Goal: Task Accomplishment & Management: Manage account settings

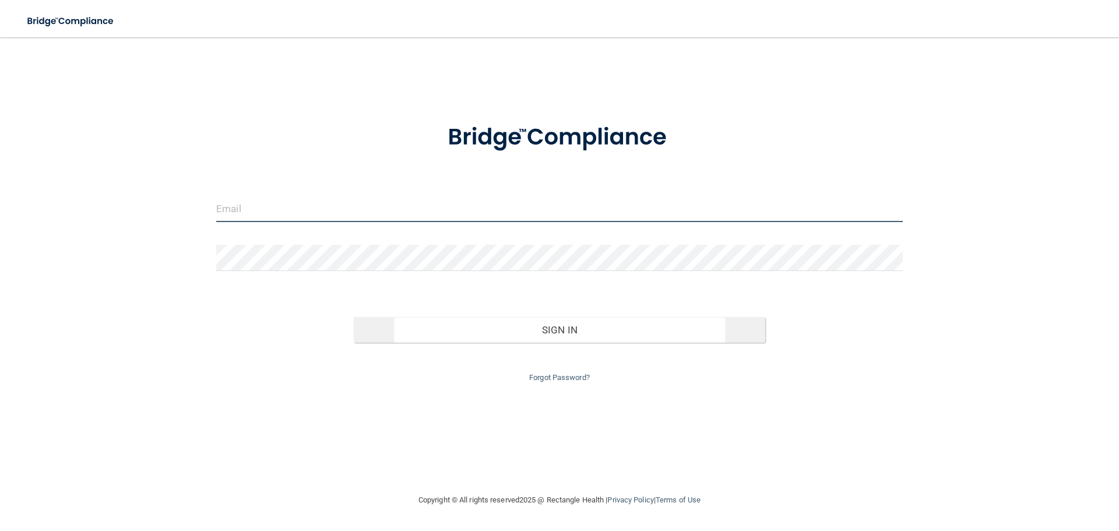
type input "[EMAIL_ADDRESS][DOMAIN_NAME]"
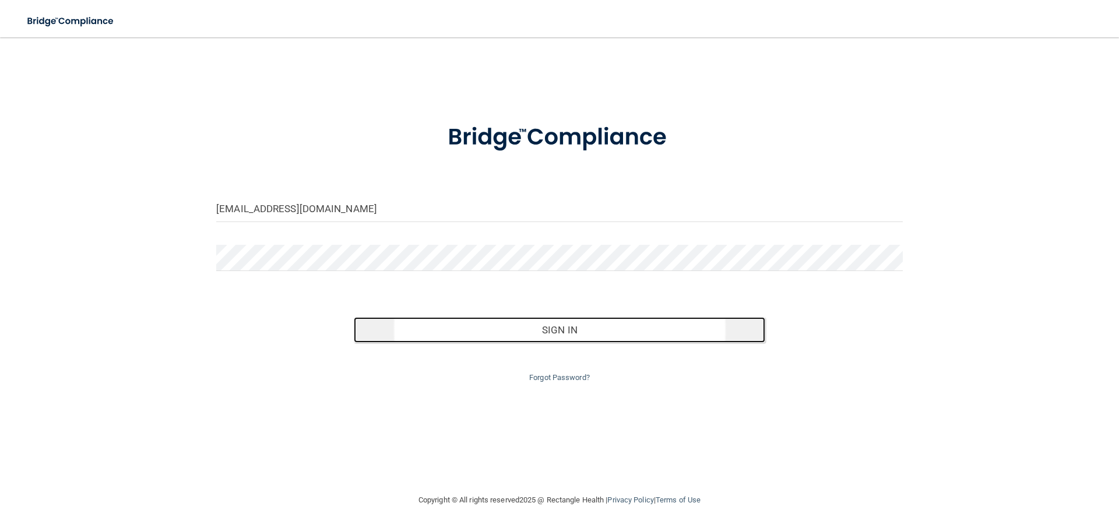
click at [427, 331] on button "Sign In" at bounding box center [560, 330] width 412 height 26
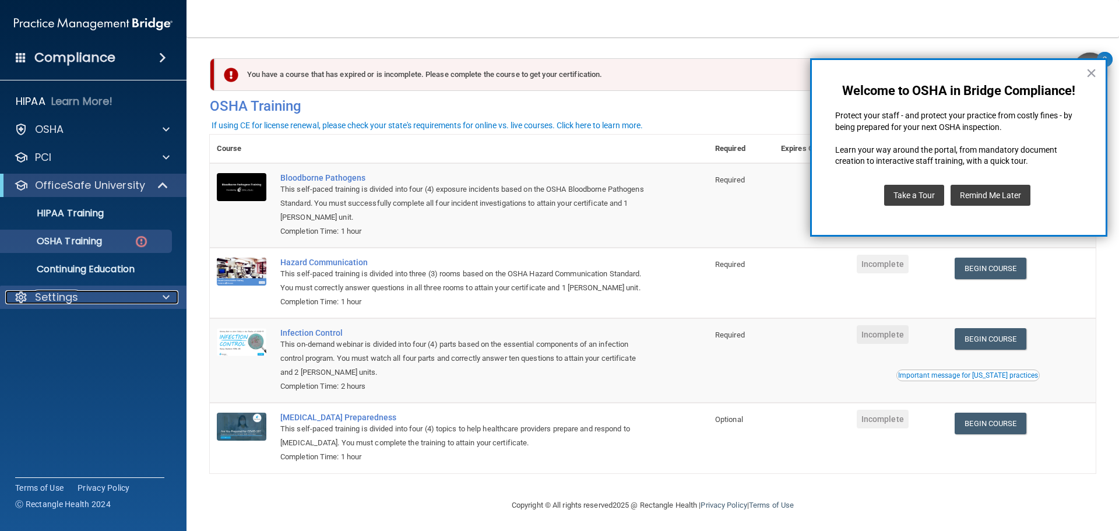
click at [146, 300] on div "Settings" at bounding box center [77, 297] width 145 height 14
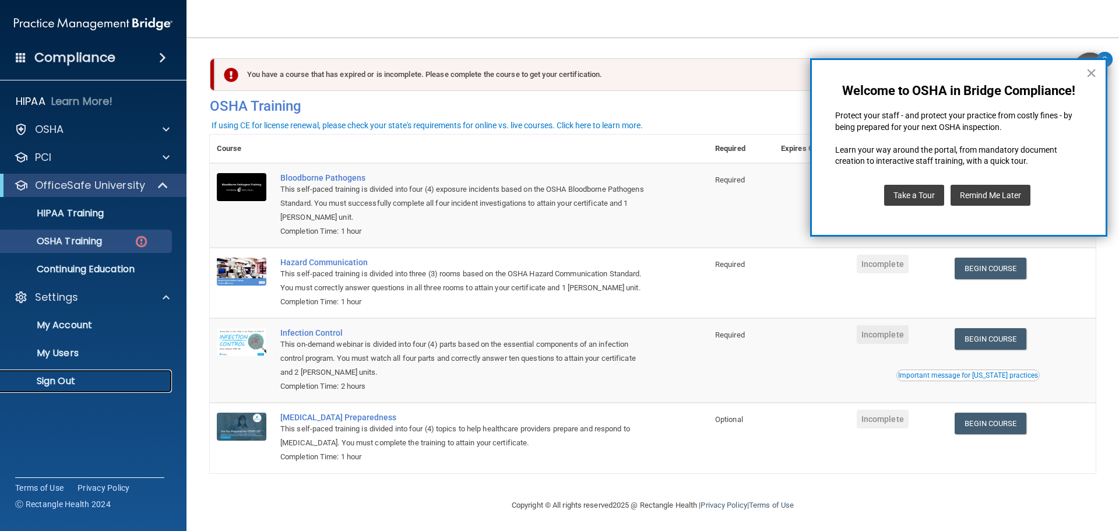
click at [55, 378] on p "Sign Out" at bounding box center [87, 381] width 159 height 12
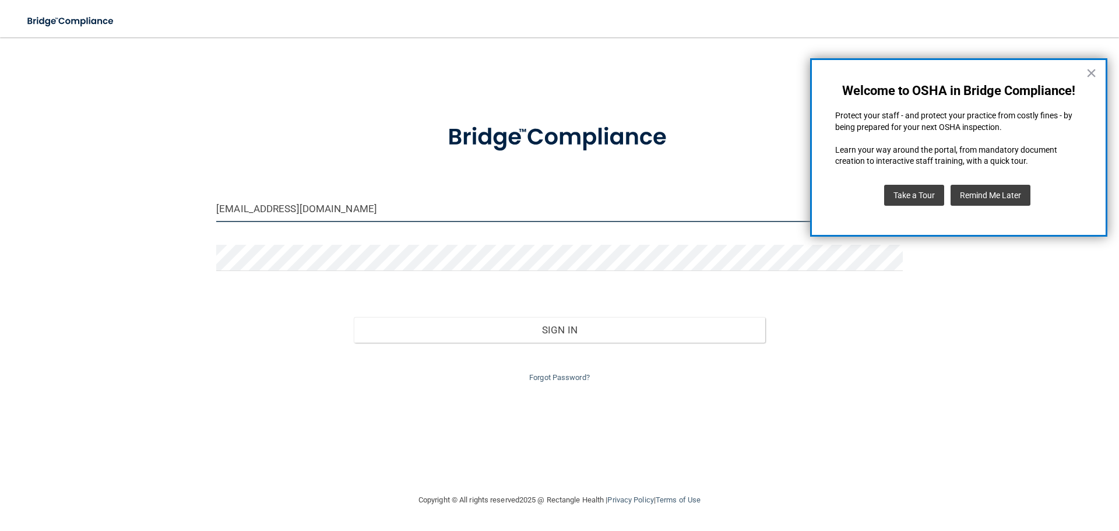
click at [327, 216] on input "[EMAIL_ADDRESS][DOMAIN_NAME]" at bounding box center [559, 209] width 687 height 26
click at [571, 376] on link "Forgot Password?" at bounding box center [559, 377] width 61 height 9
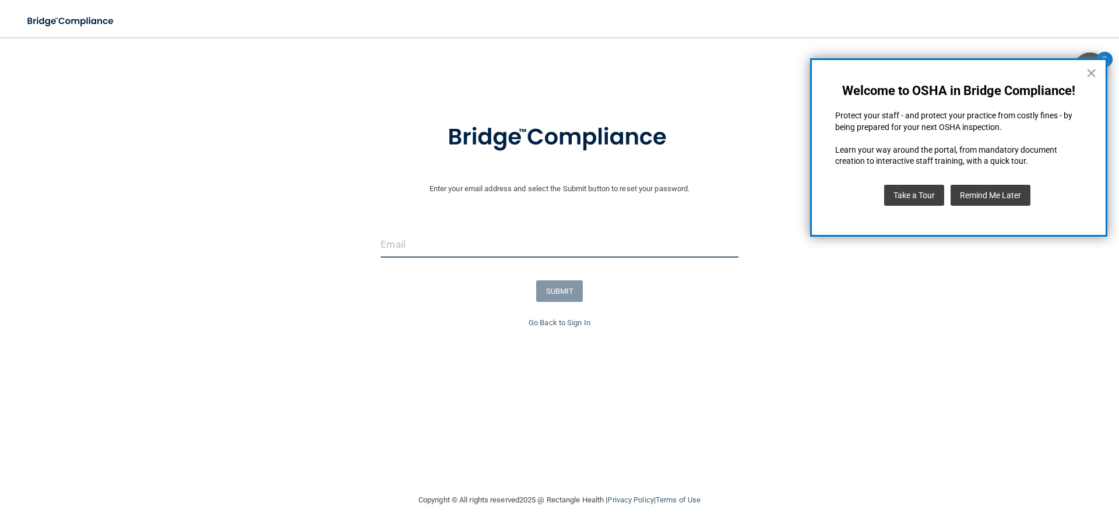
click at [424, 238] on input "email" at bounding box center [559, 244] width 357 height 26
type input "[EMAIL_ADDRESS][DOMAIN_NAME]"
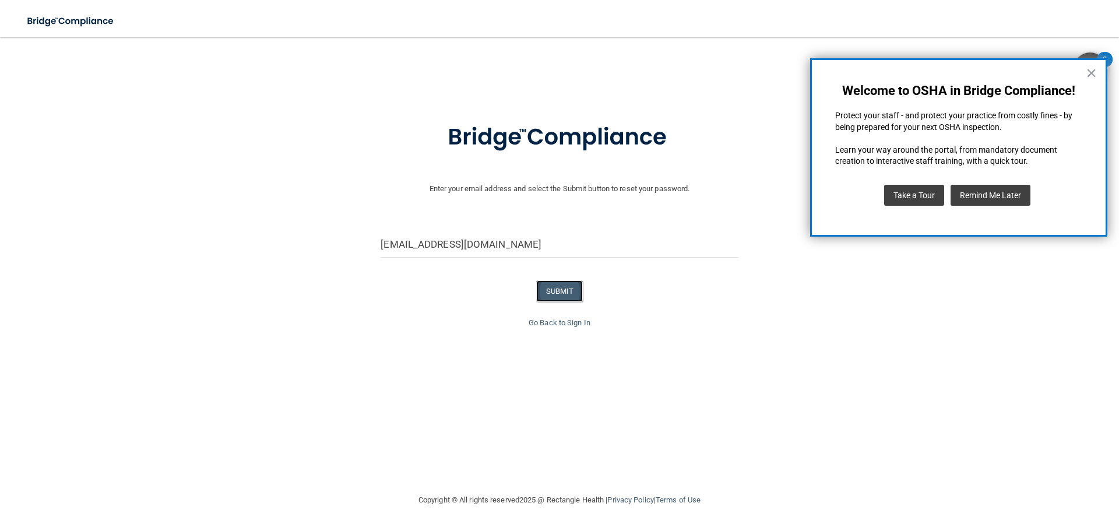
click at [552, 295] on button "SUBMIT" at bounding box center [559, 291] width 47 height 22
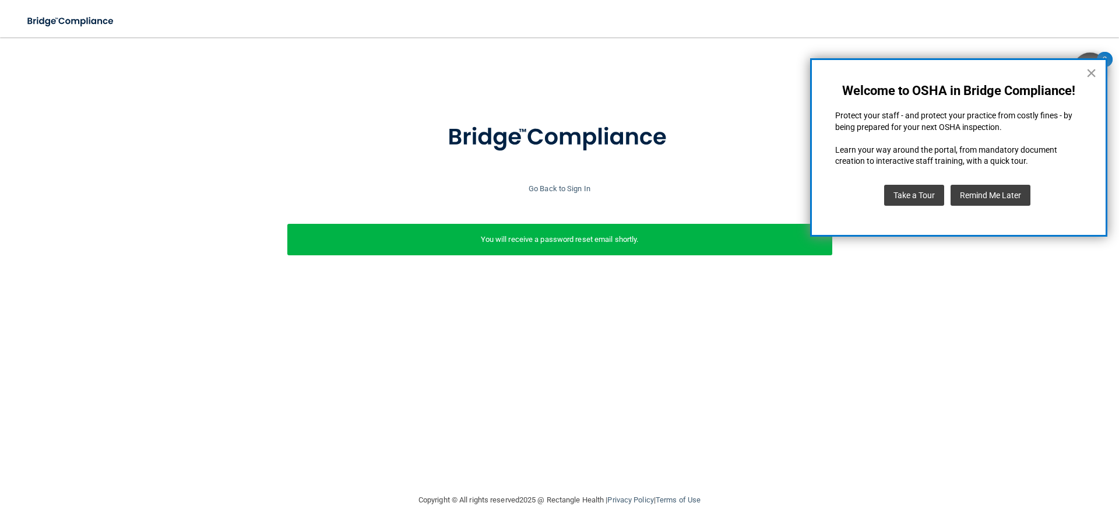
click at [1089, 75] on button "×" at bounding box center [1091, 73] width 11 height 19
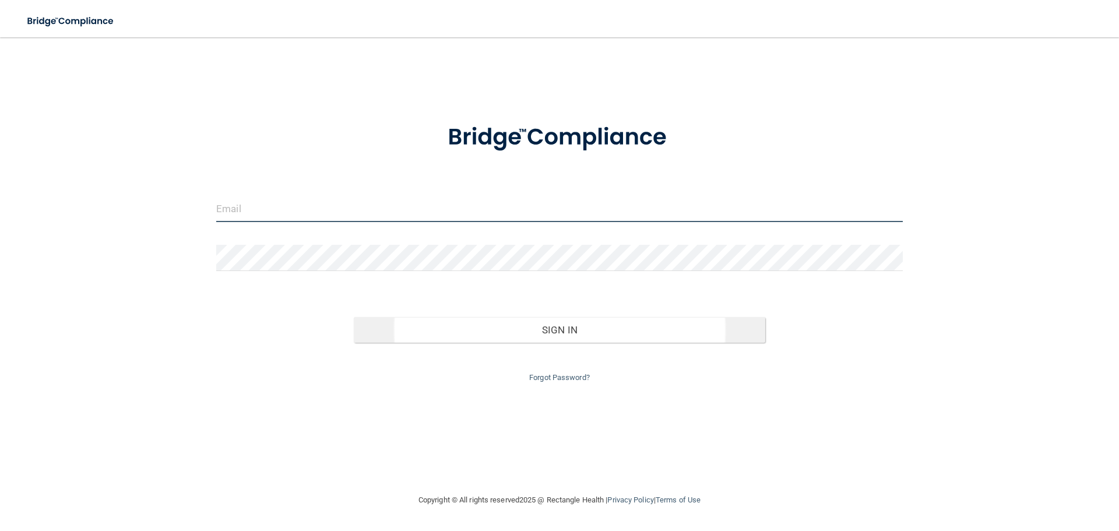
type input "[EMAIL_ADDRESS][DOMAIN_NAME]"
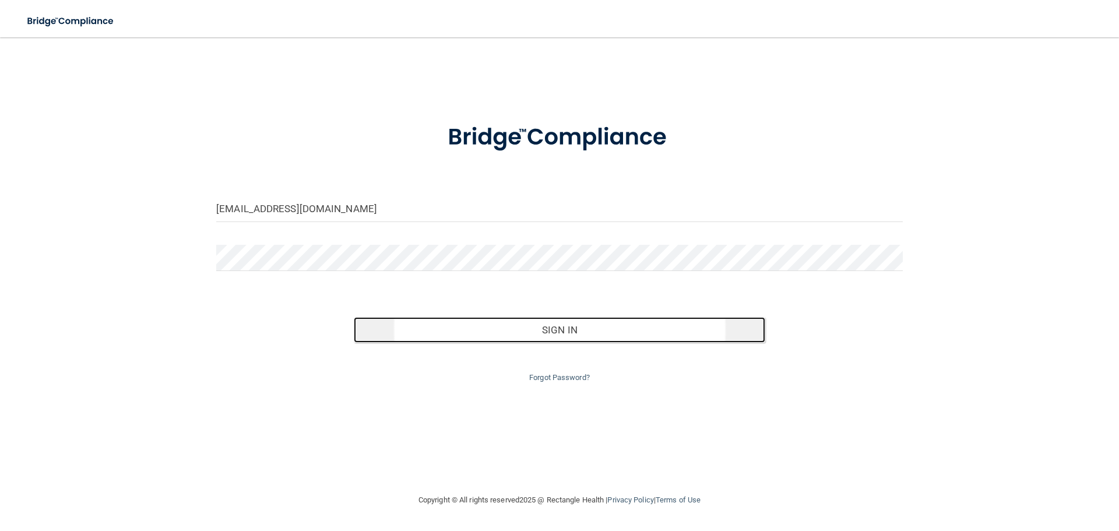
click at [541, 326] on button "Sign In" at bounding box center [560, 330] width 412 height 26
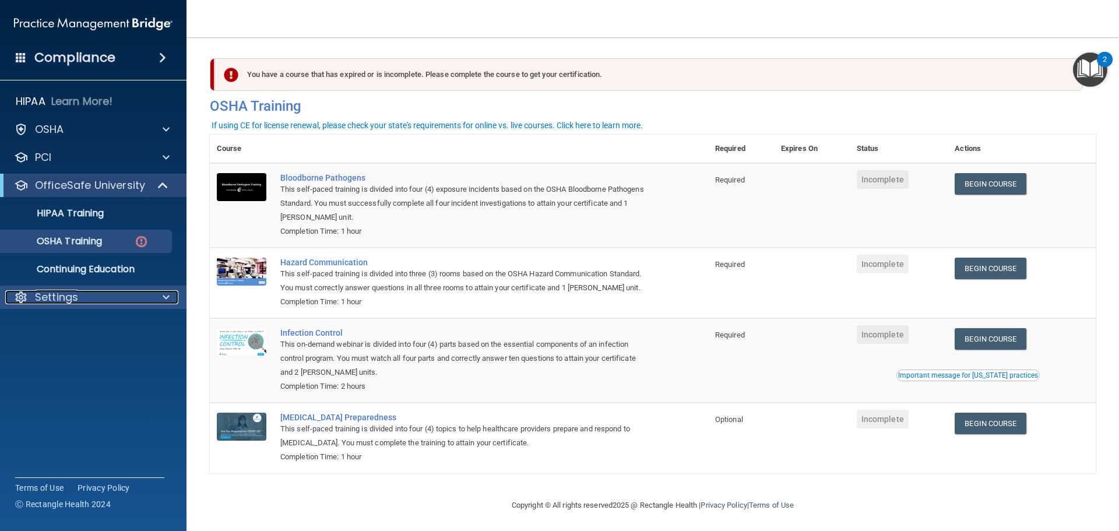
click at [160, 300] on div at bounding box center [164, 297] width 29 height 14
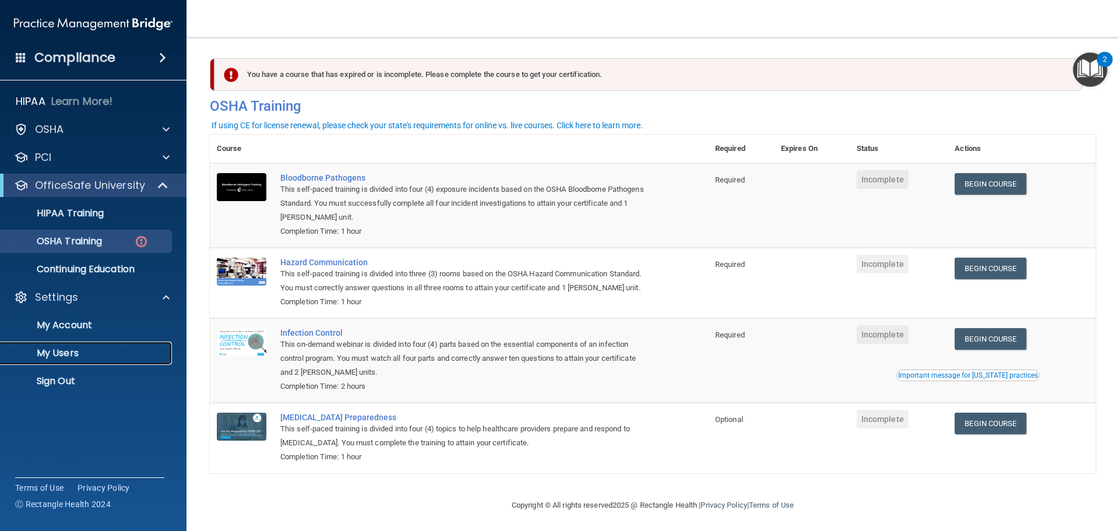
click at [74, 355] on p "My Users" at bounding box center [87, 354] width 159 height 12
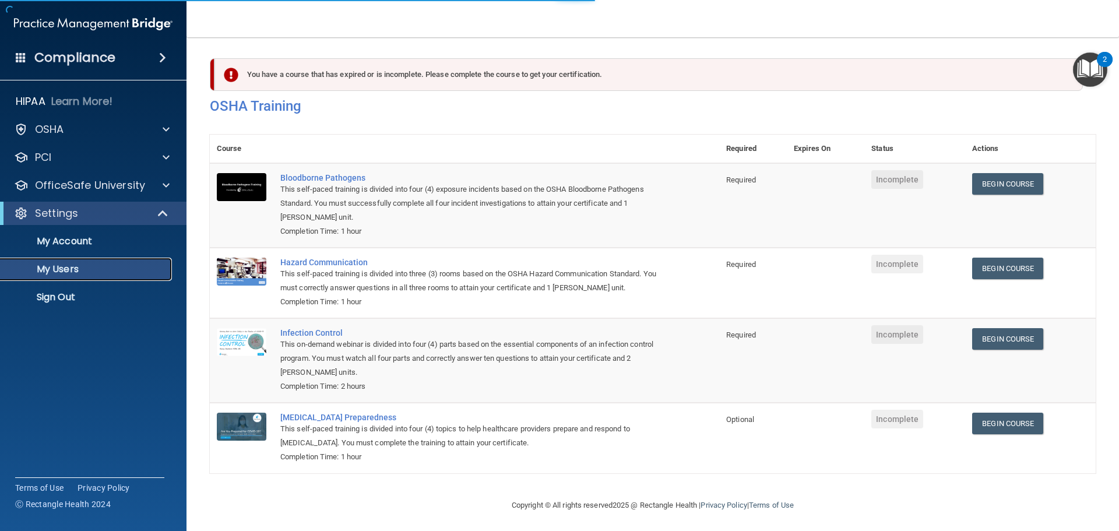
select select "20"
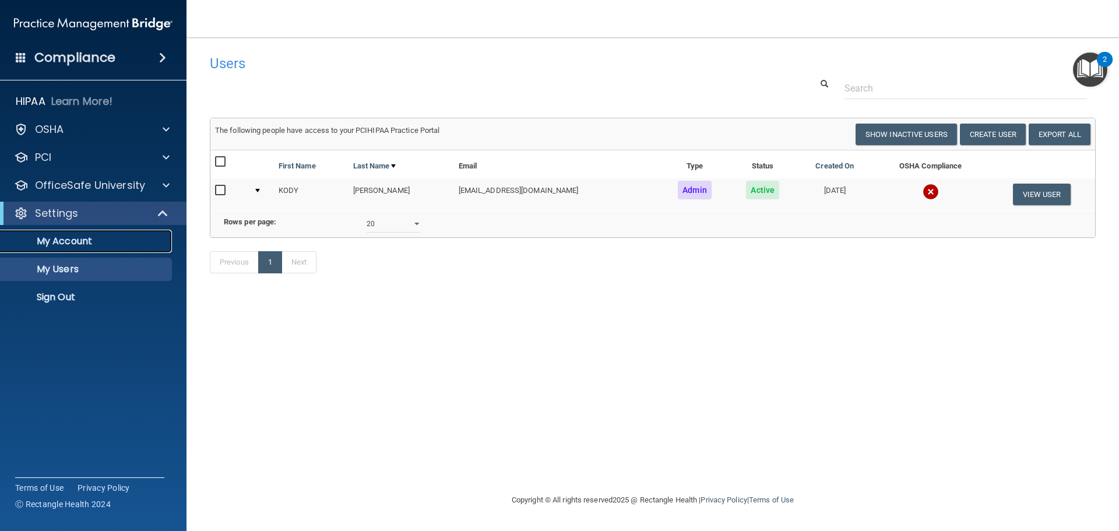
click at [83, 249] on link "My Account" at bounding box center [80, 241] width 184 height 23
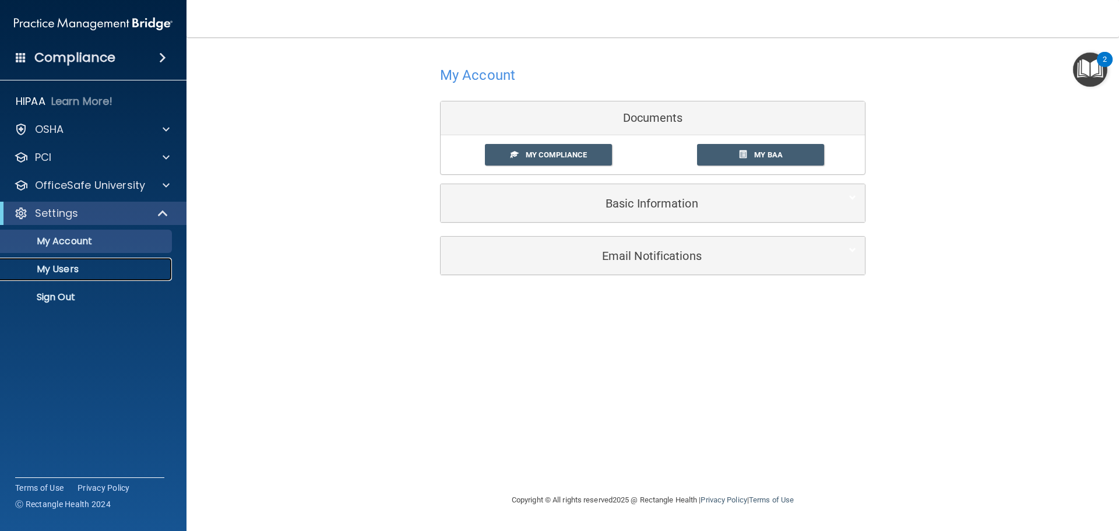
click at [74, 279] on link "My Users" at bounding box center [80, 269] width 184 height 23
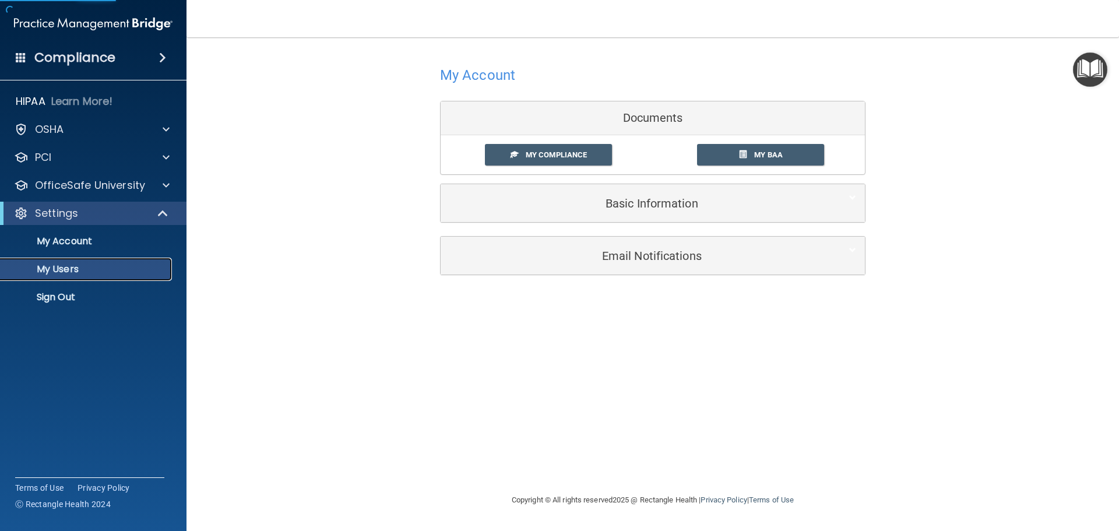
select select "20"
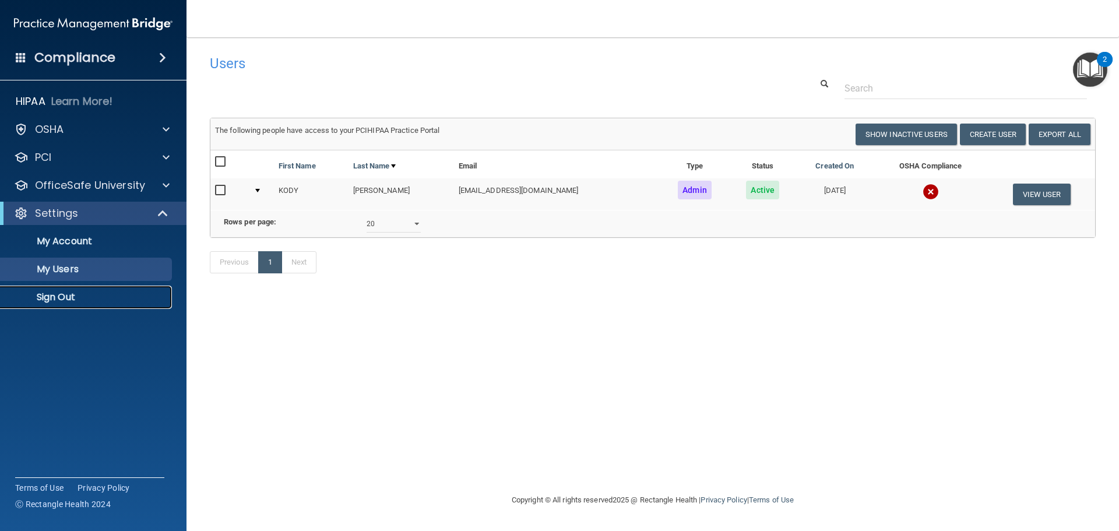
click at [90, 292] on p "Sign Out" at bounding box center [87, 298] width 159 height 12
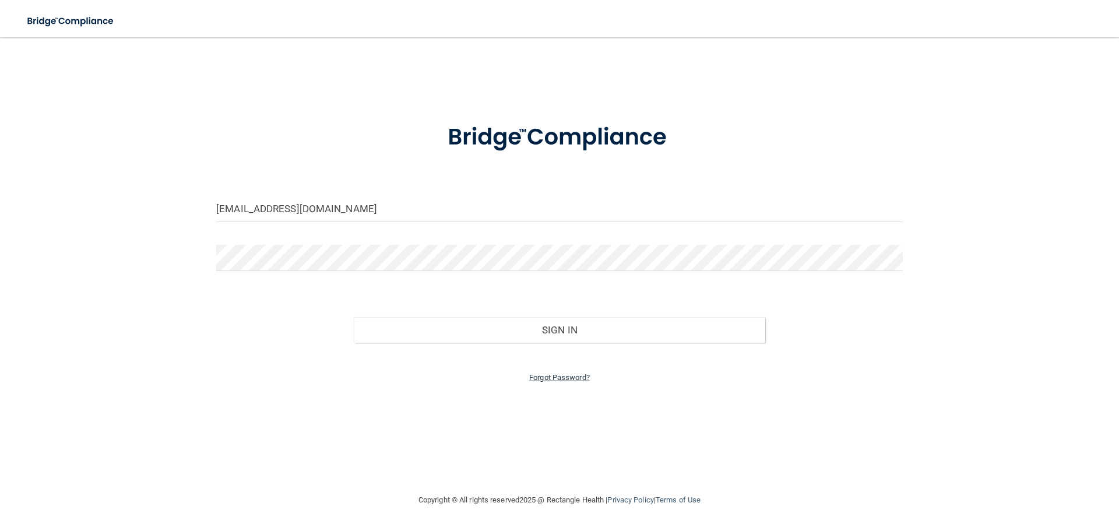
click at [557, 377] on link "Forgot Password?" at bounding box center [559, 377] width 61 height 9
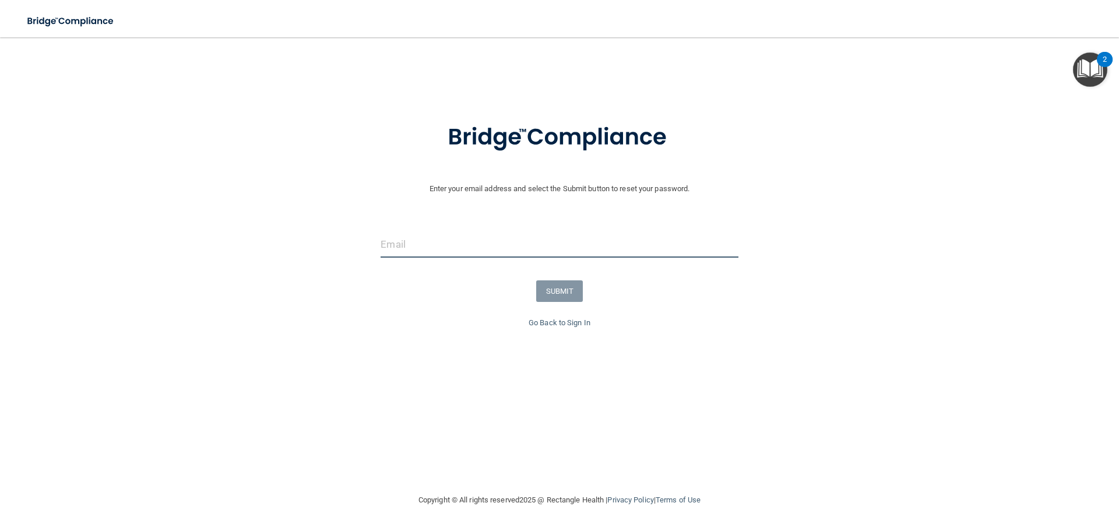
click at [457, 245] on input "email" at bounding box center [559, 244] width 357 height 26
type input "aimeemcbride@outlook.com"
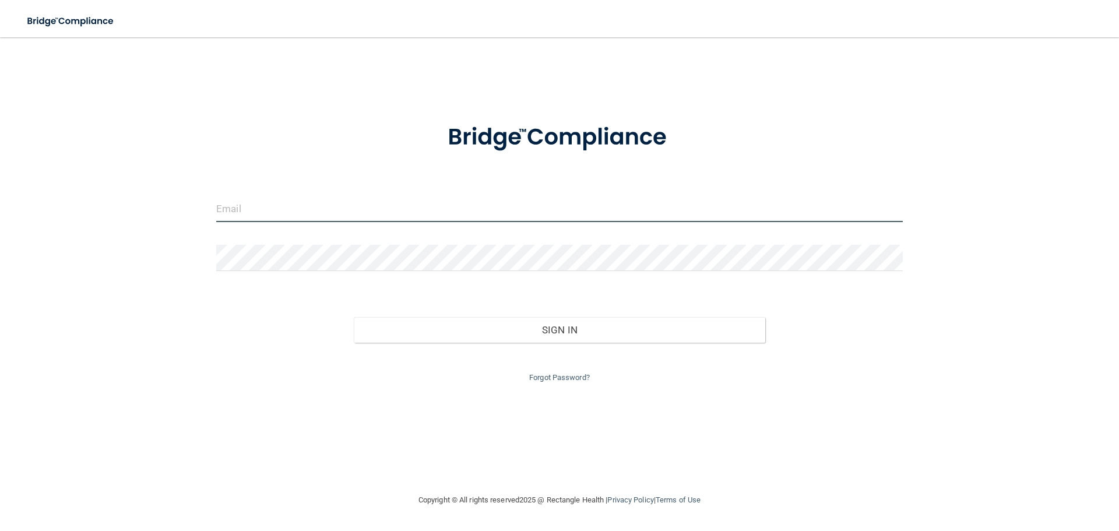
type input "[EMAIL_ADDRESS][DOMAIN_NAME]"
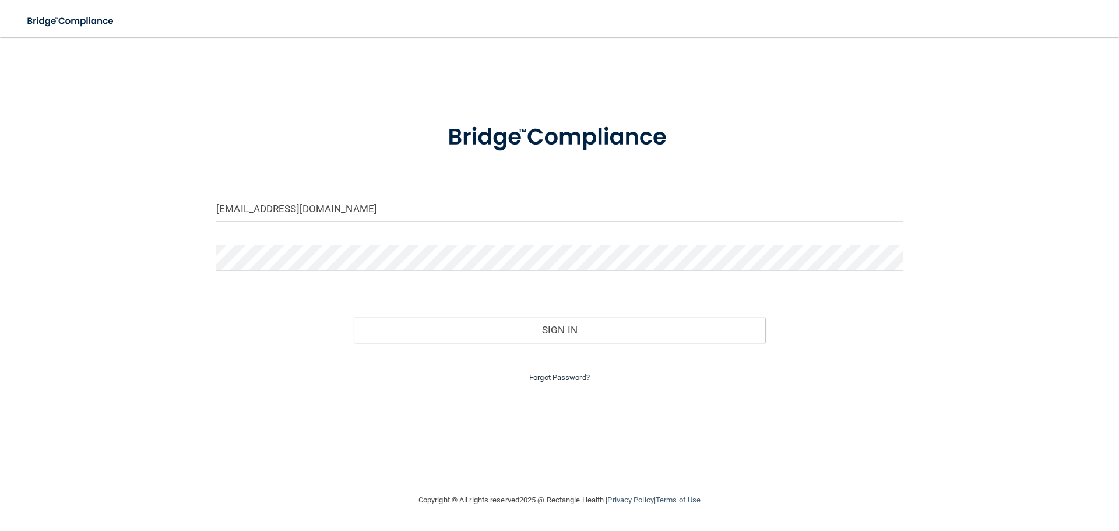
click at [566, 377] on link "Forgot Password?" at bounding box center [559, 377] width 61 height 9
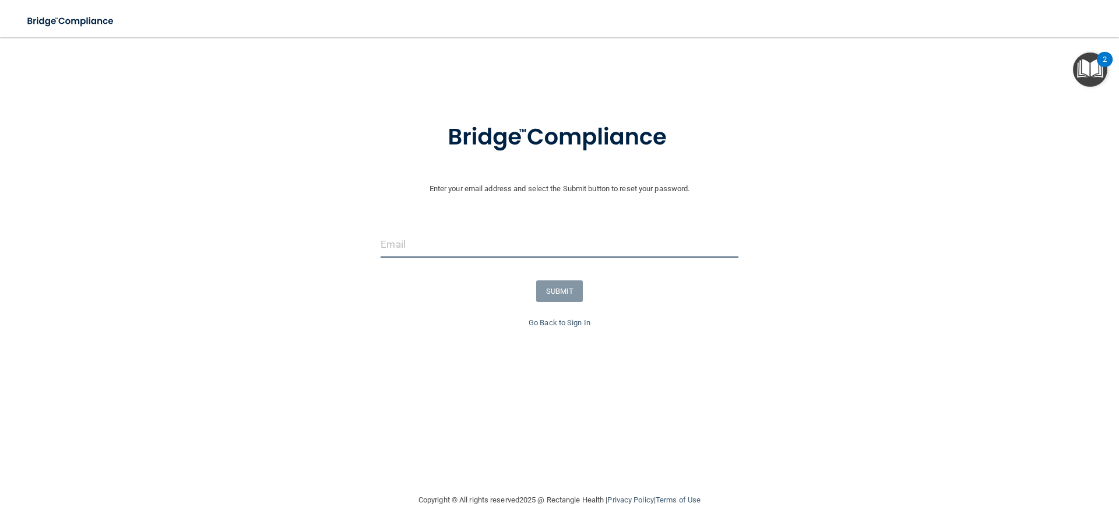
click at [408, 248] on input "email" at bounding box center [559, 244] width 357 height 26
type input "wpvc2018@gmail.com"
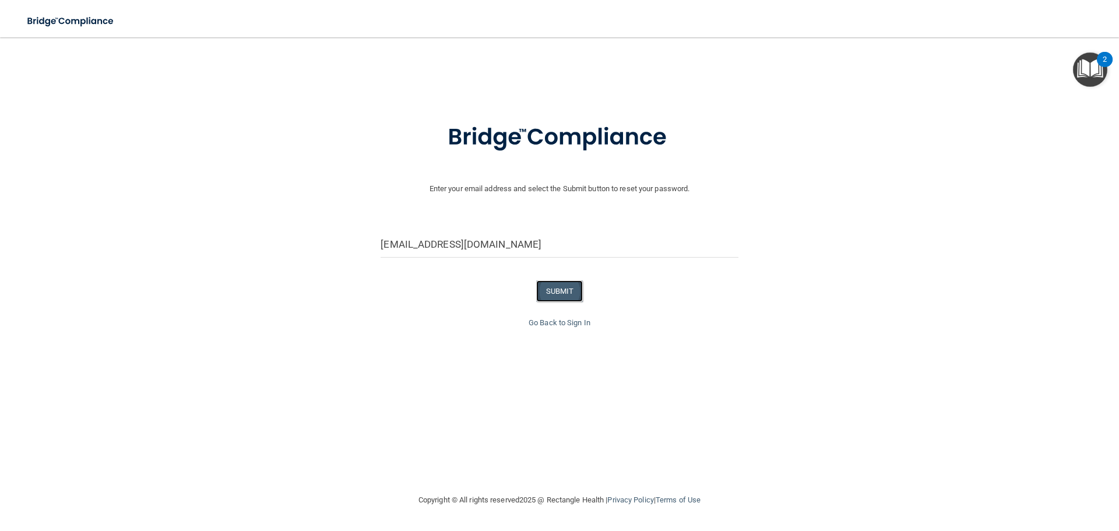
click at [557, 293] on button "SUBMIT" at bounding box center [559, 291] width 47 height 22
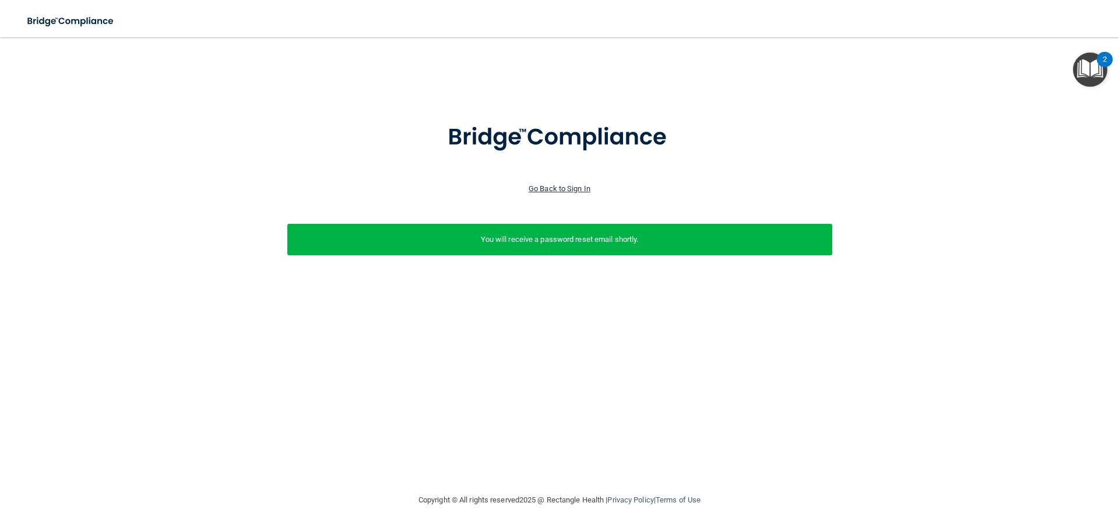
click at [553, 189] on link "Go Back to Sign In" at bounding box center [560, 188] width 62 height 9
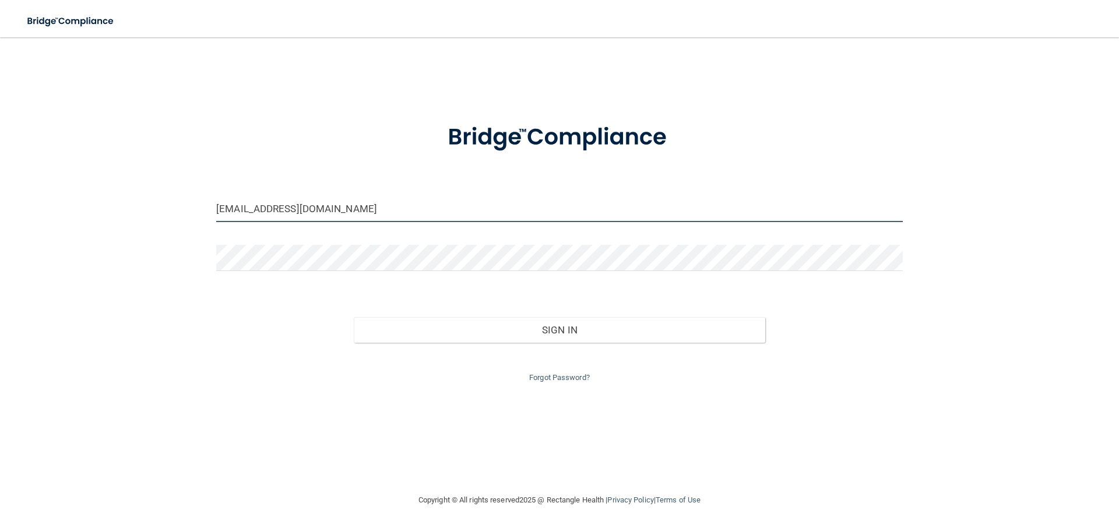
click at [388, 218] on input "wpvc2018@gmail.com" at bounding box center [559, 209] width 687 height 26
type input "[EMAIL_ADDRESS][DOMAIN_NAME]"
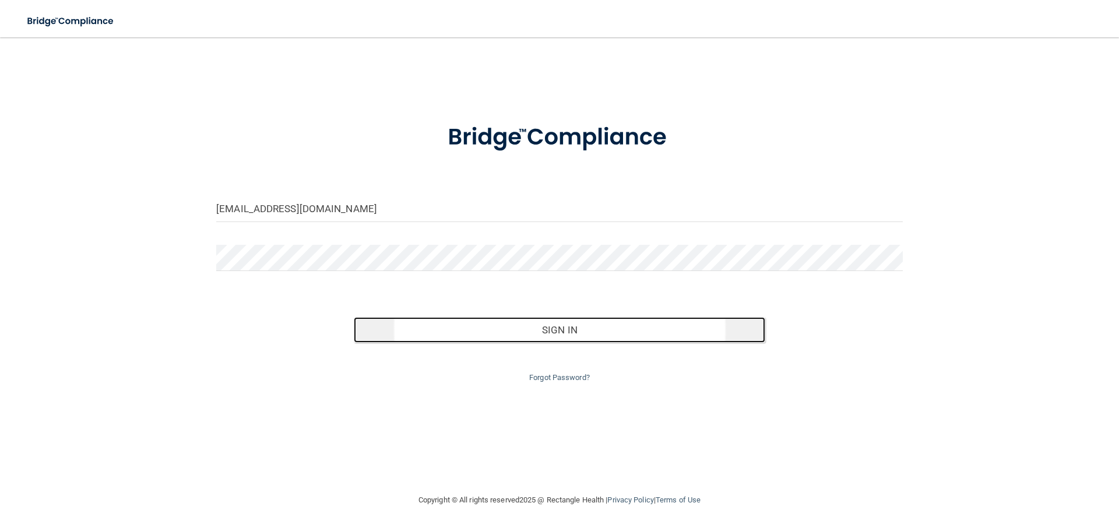
click at [448, 335] on button "Sign In" at bounding box center [560, 330] width 412 height 26
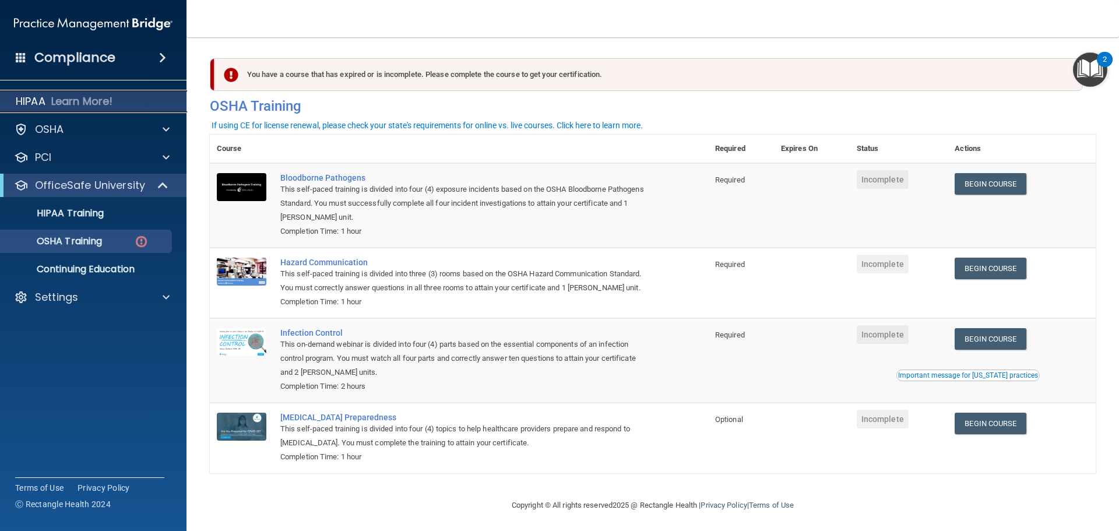
click at [138, 94] on div "HIPAA Learn More!" at bounding box center [93, 101] width 205 height 23
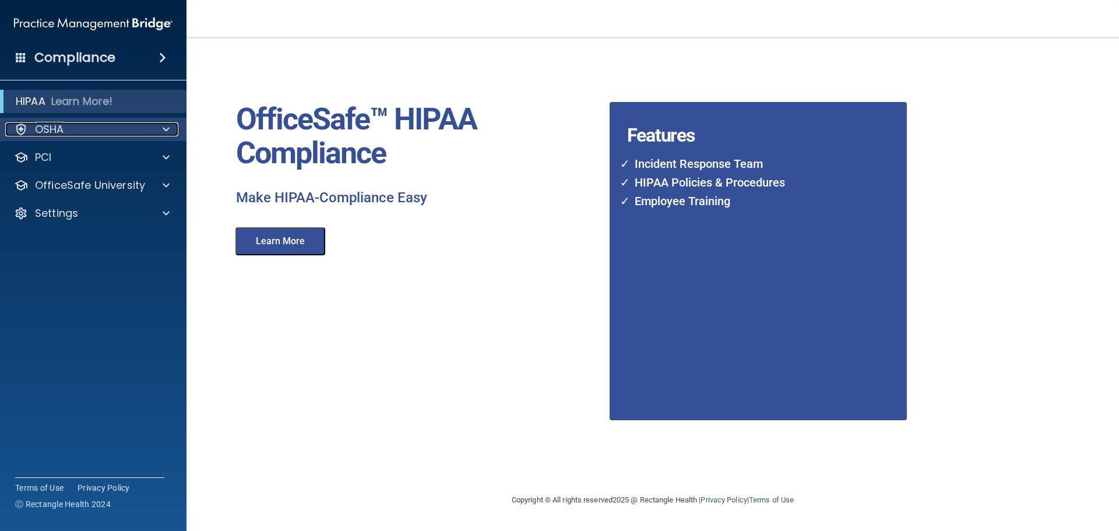
click at [82, 125] on div "OSHA" at bounding box center [77, 129] width 145 height 14
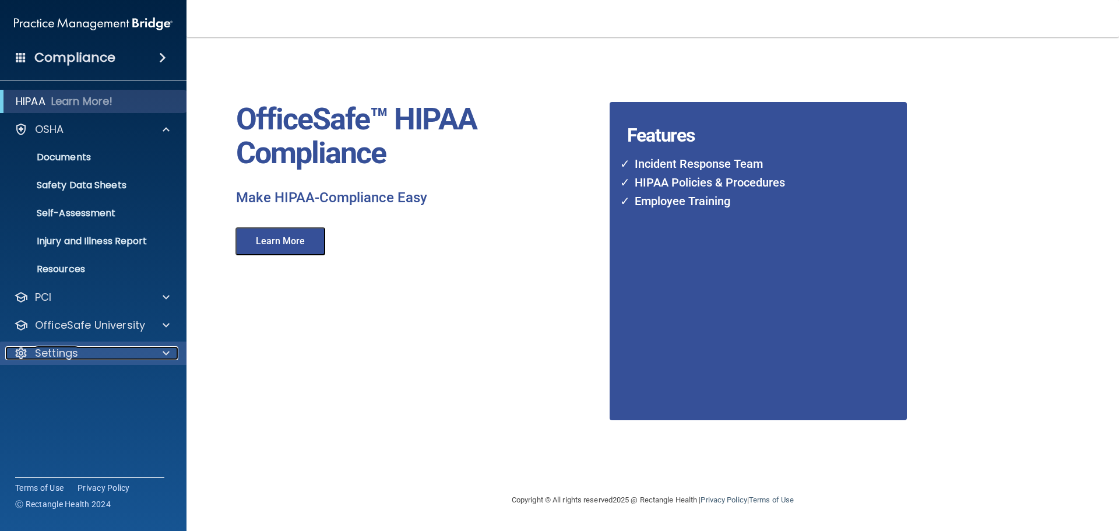
click at [83, 352] on div "Settings" at bounding box center [77, 353] width 145 height 14
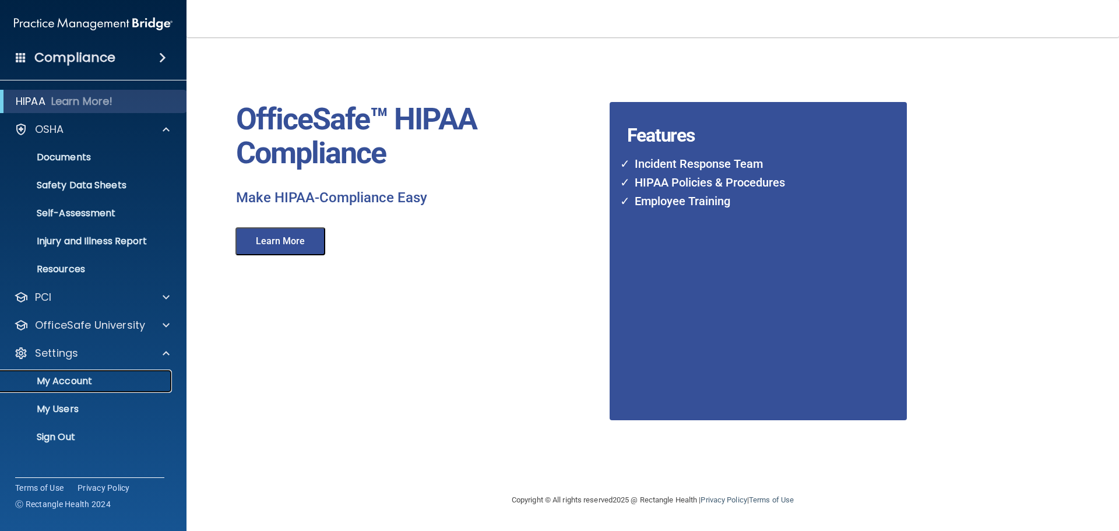
click at [72, 383] on p "My Account" at bounding box center [87, 381] width 159 height 12
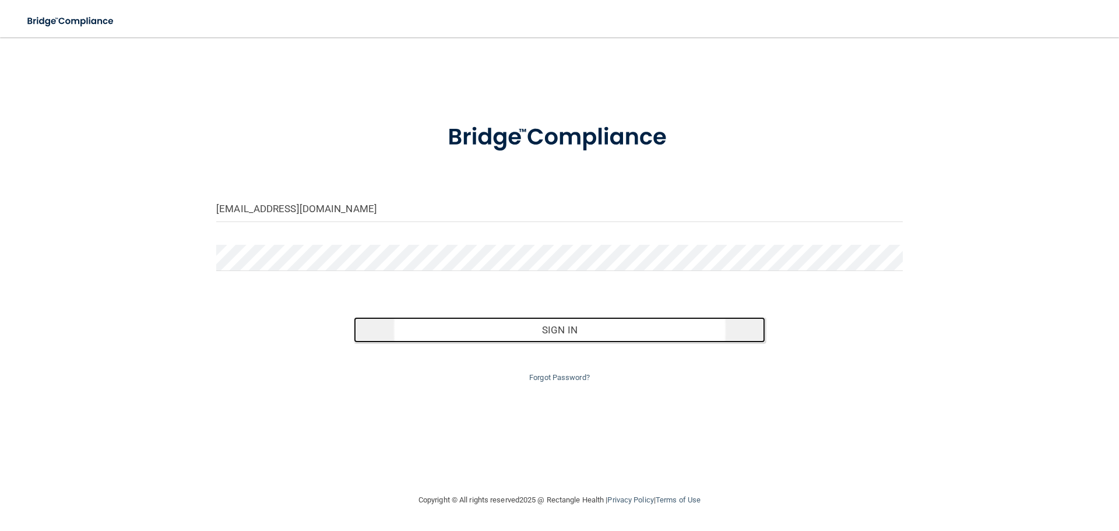
click at [454, 331] on button "Sign In" at bounding box center [560, 330] width 412 height 26
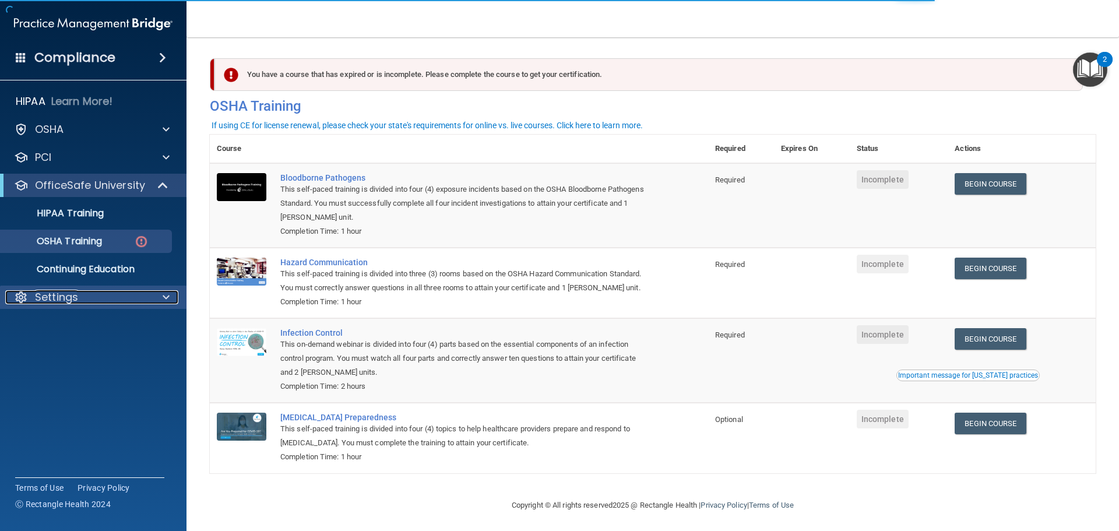
click at [78, 297] on div "Settings" at bounding box center [77, 297] width 145 height 14
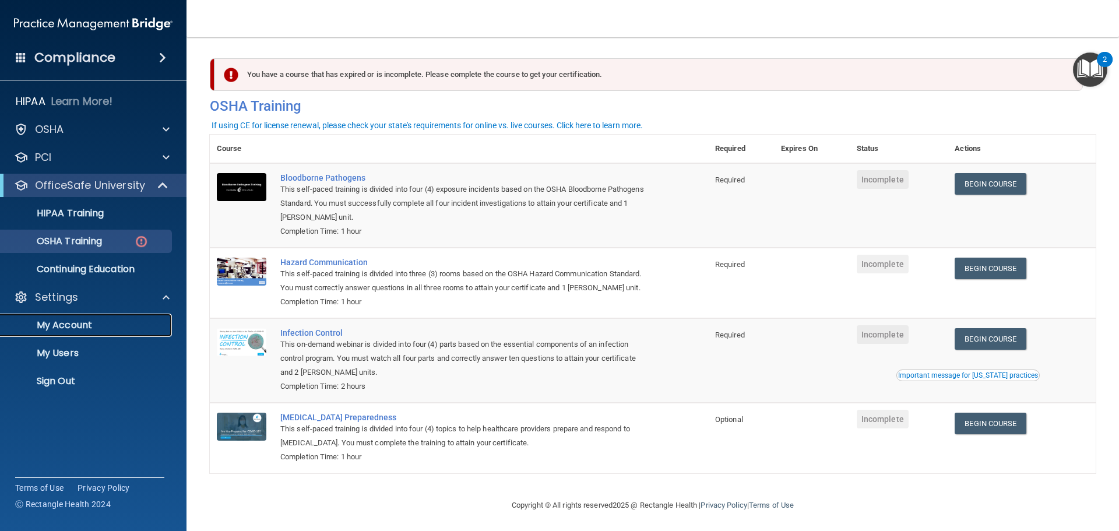
click at [78, 323] on p "My Account" at bounding box center [87, 326] width 159 height 12
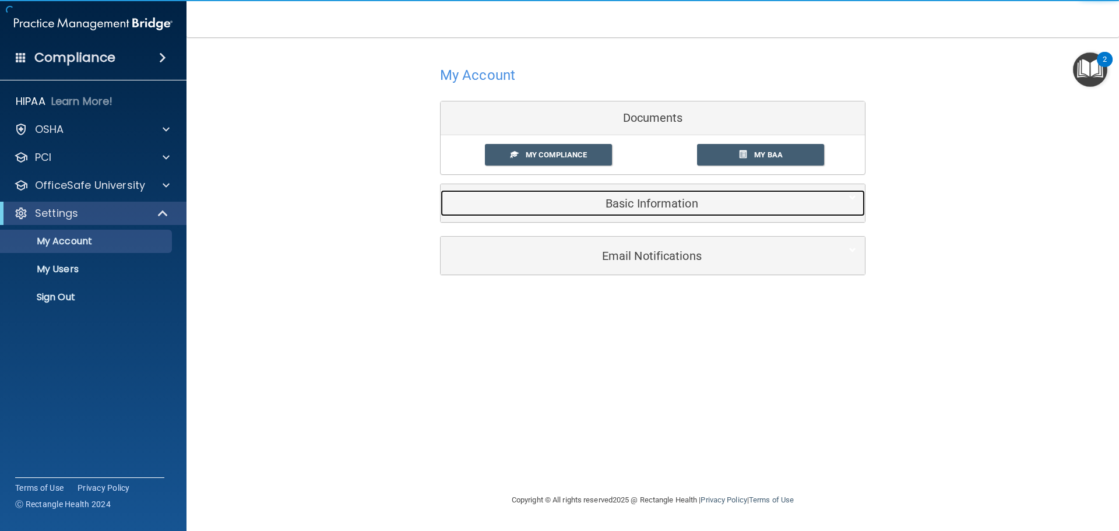
click at [571, 202] on h5 "Basic Information" at bounding box center [635, 203] width 371 height 13
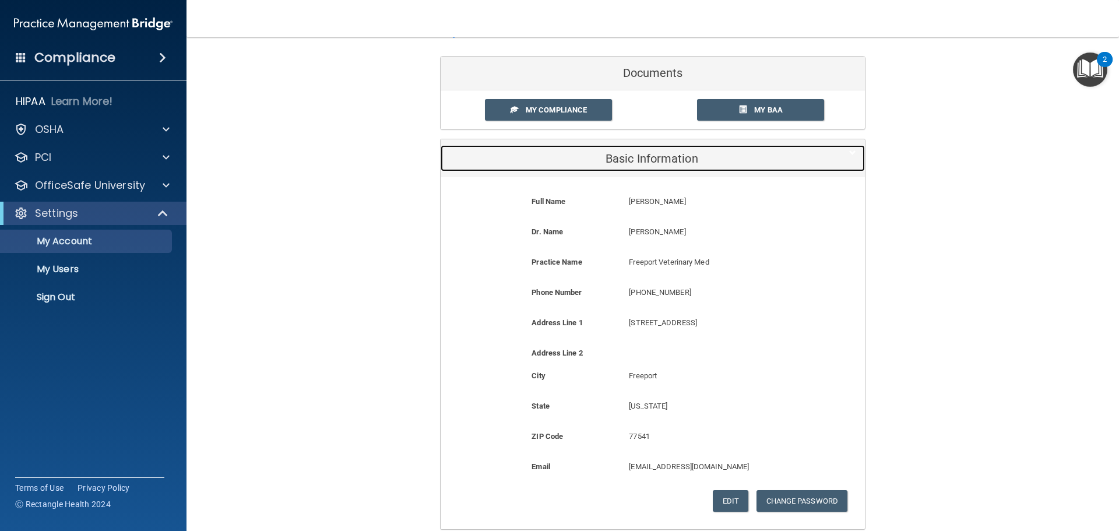
scroll to position [58, 0]
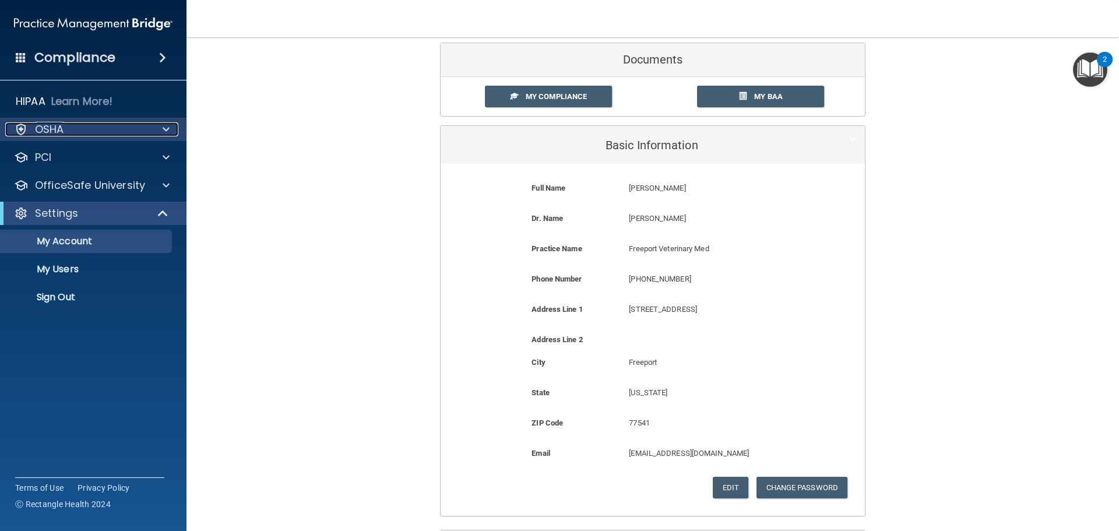
click at [64, 131] on p "OSHA" at bounding box center [49, 129] width 29 height 14
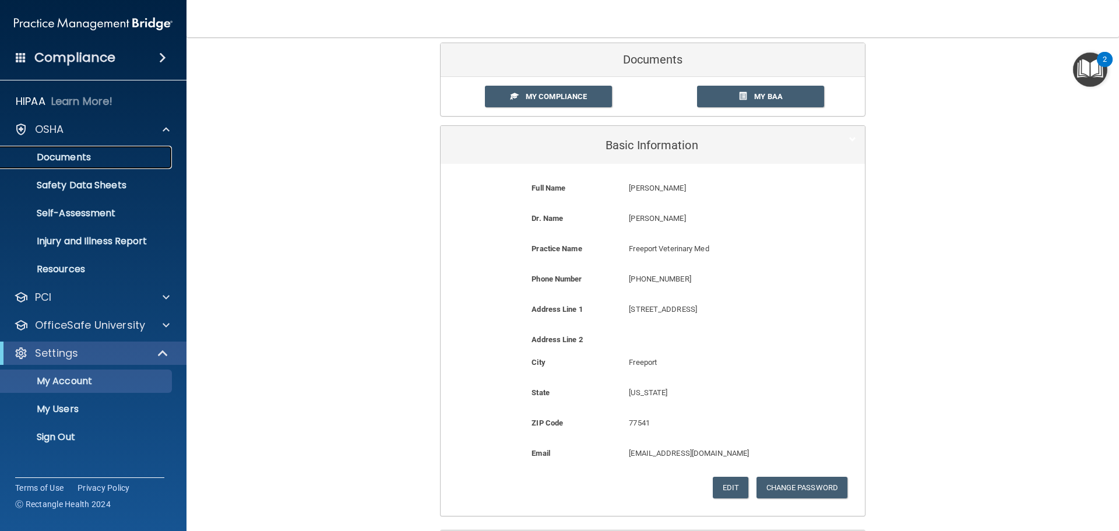
click at [73, 153] on p "Documents" at bounding box center [87, 158] width 159 height 12
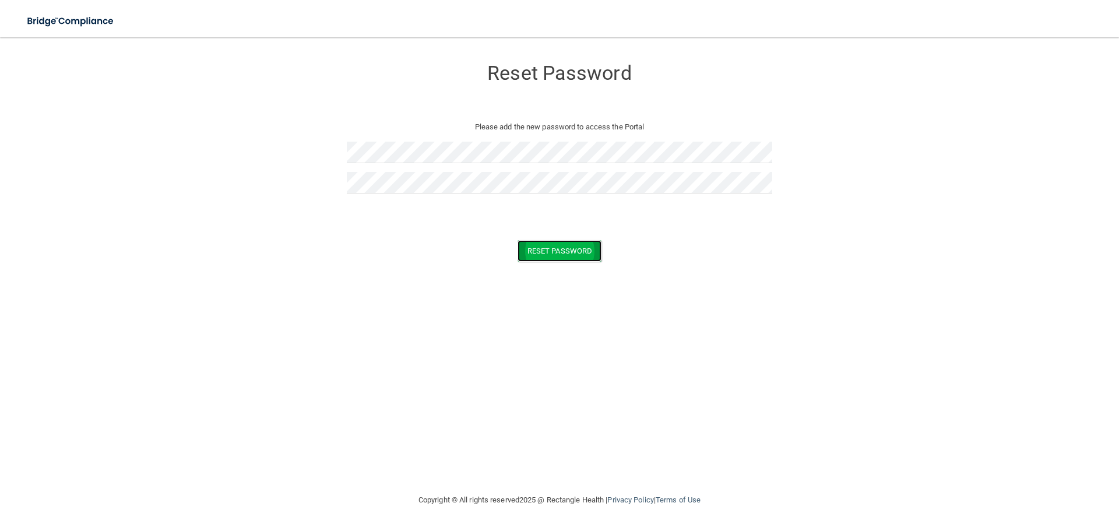
click at [541, 244] on button "Reset Password" at bounding box center [560, 251] width 84 height 22
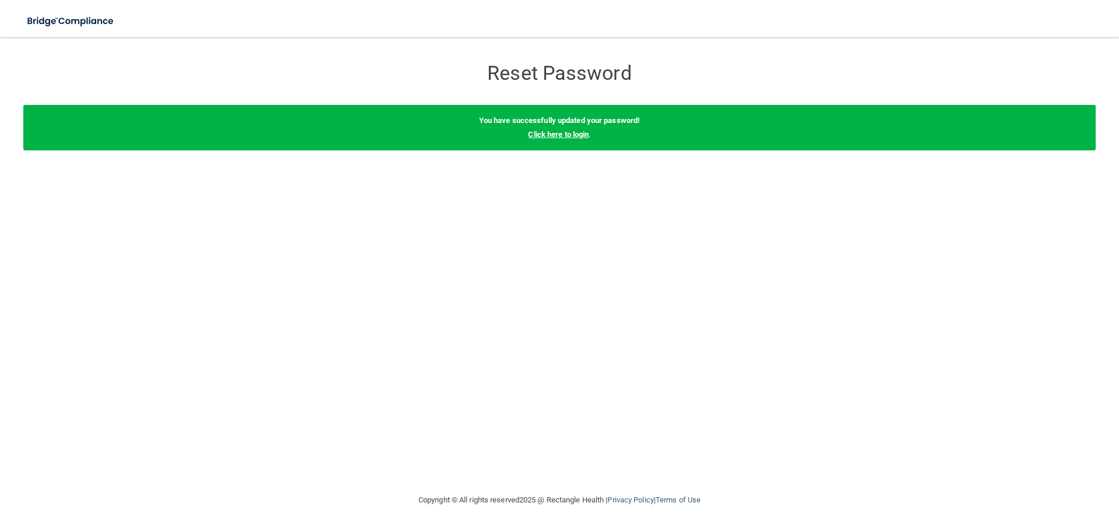
click at [573, 134] on link "Click here to login" at bounding box center [558, 134] width 61 height 9
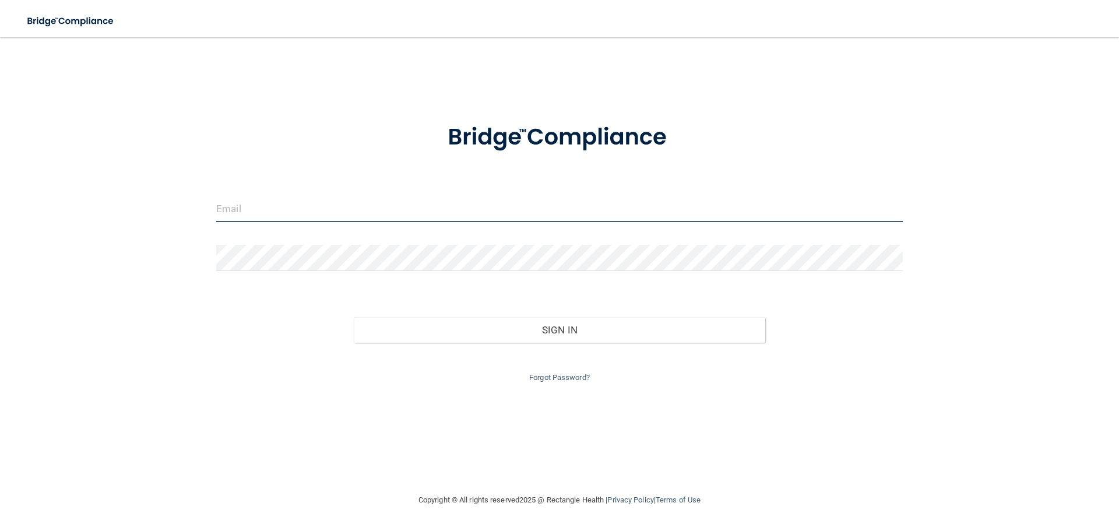
type input "[EMAIL_ADDRESS][DOMAIN_NAME]"
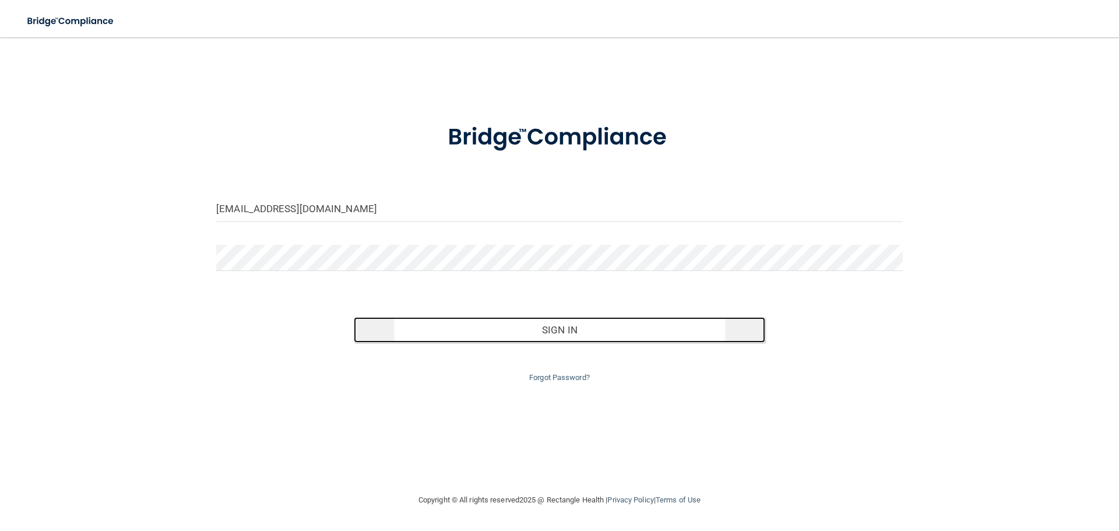
click at [546, 331] on button "Sign In" at bounding box center [560, 330] width 412 height 26
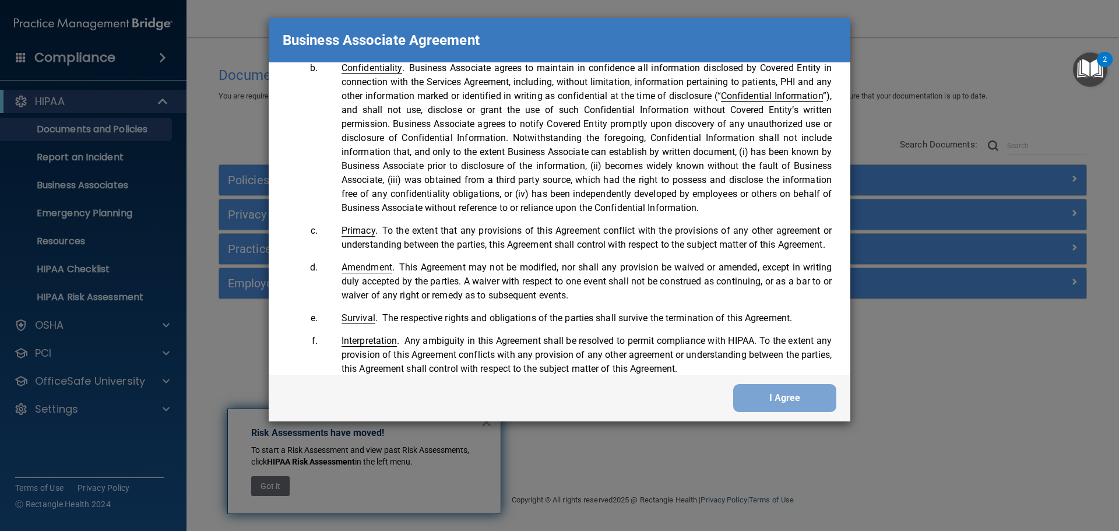
scroll to position [2378, 0]
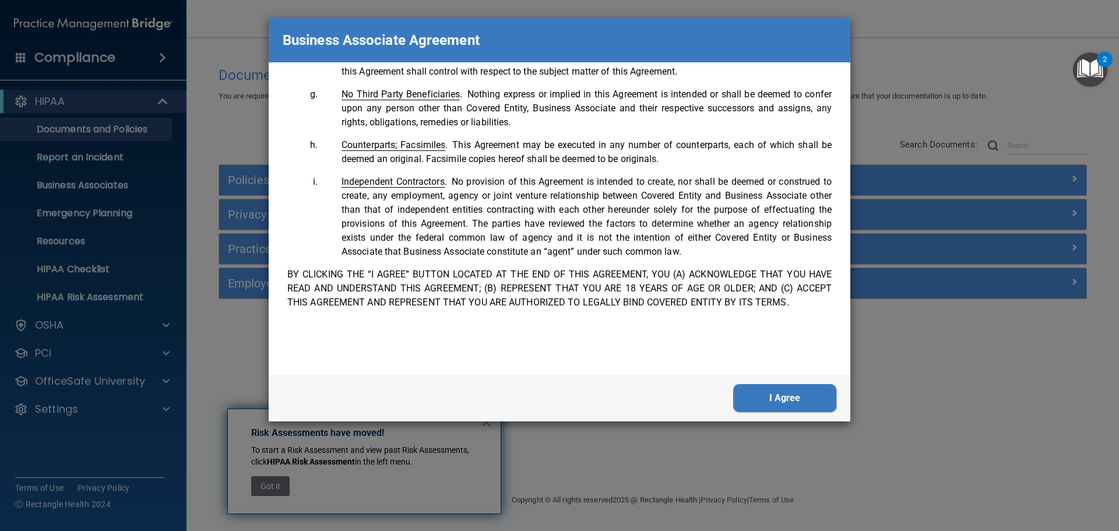
click at [798, 401] on button "I Agree" at bounding box center [784, 398] width 103 height 28
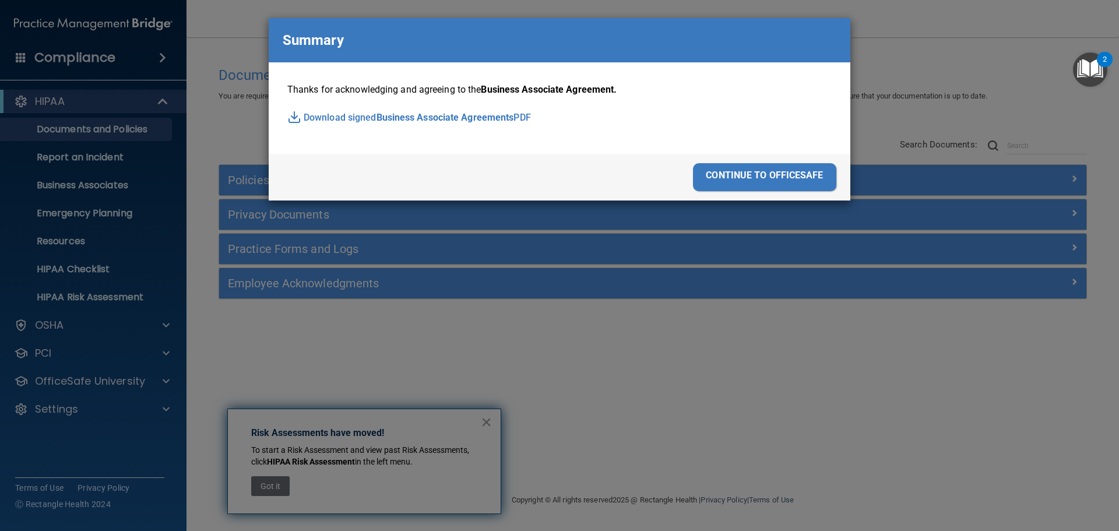
click at [730, 180] on div "continue to officesafe" at bounding box center [764, 177] width 143 height 28
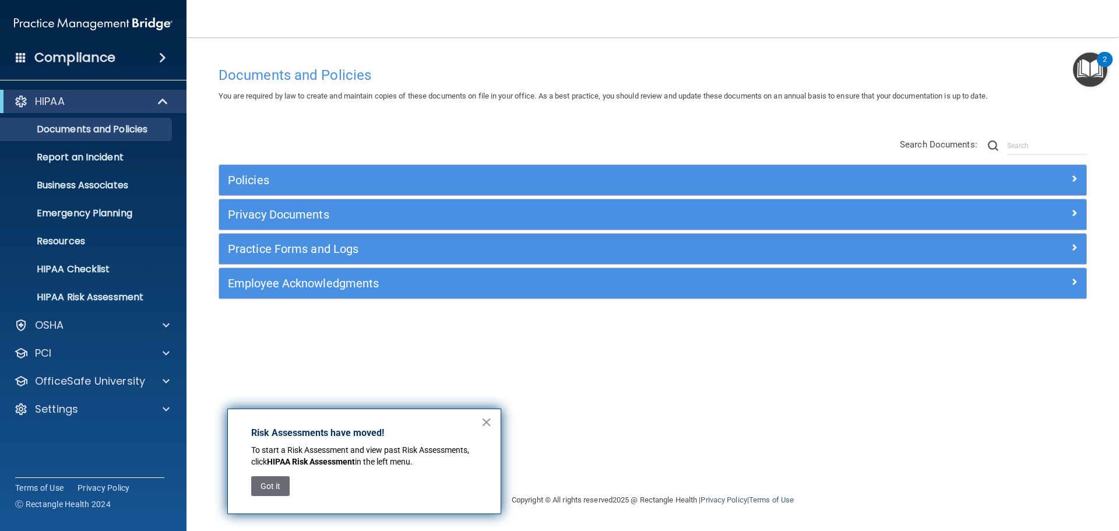
click at [490, 419] on button "×" at bounding box center [486, 422] width 11 height 19
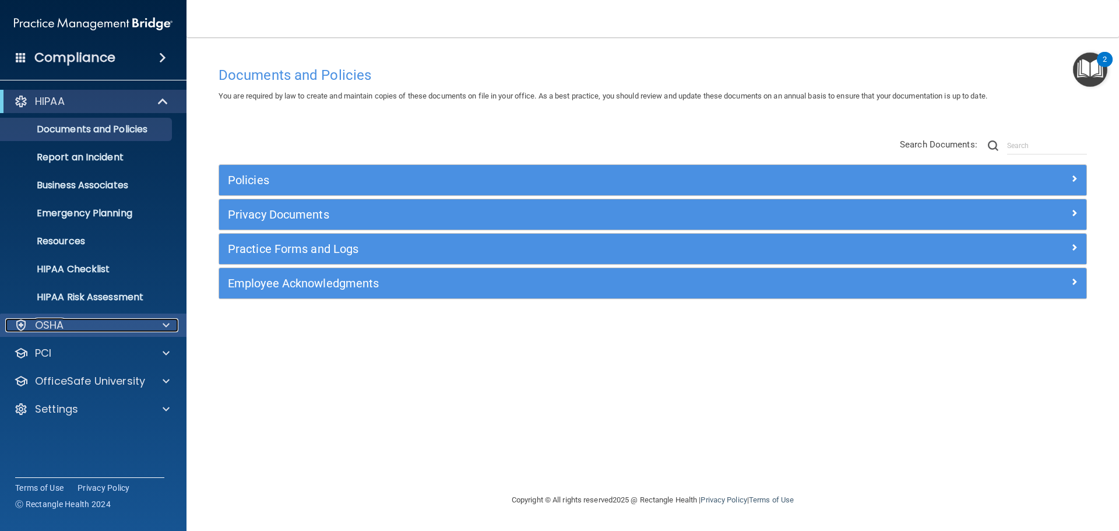
click at [153, 329] on div at bounding box center [164, 325] width 29 height 14
click at [155, 327] on div at bounding box center [164, 325] width 29 height 14
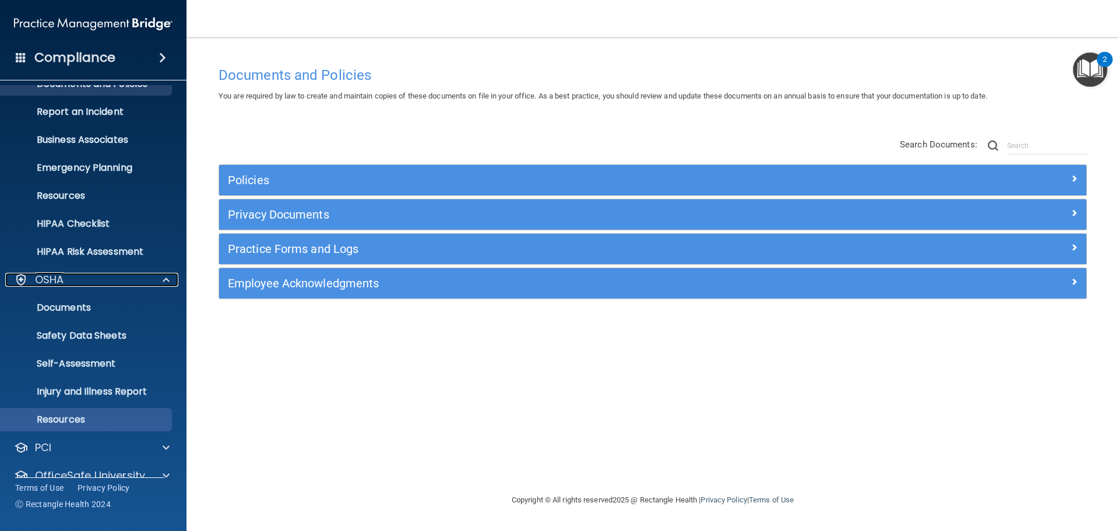
scroll to position [93, 0]
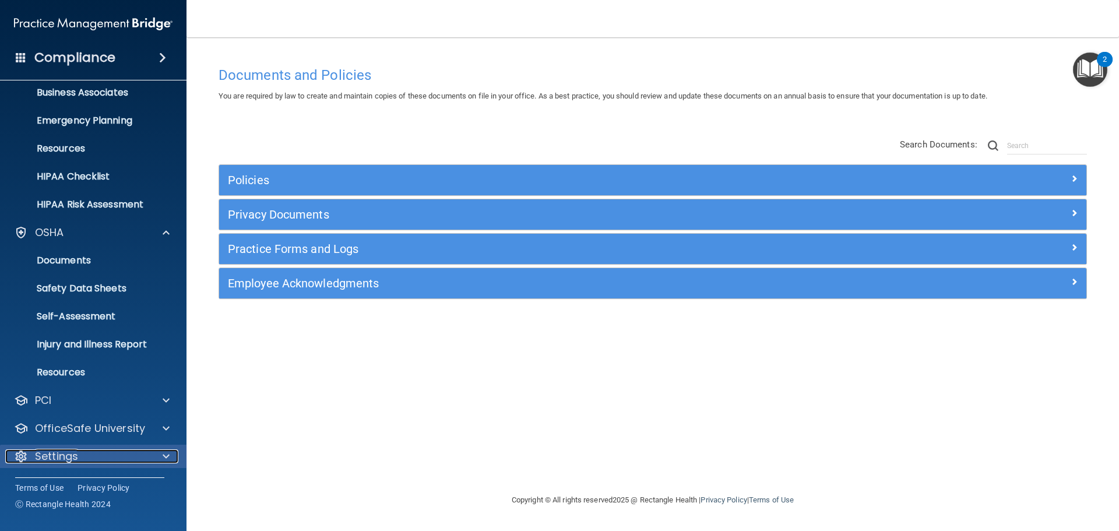
click at [87, 460] on div "Settings" at bounding box center [77, 457] width 145 height 14
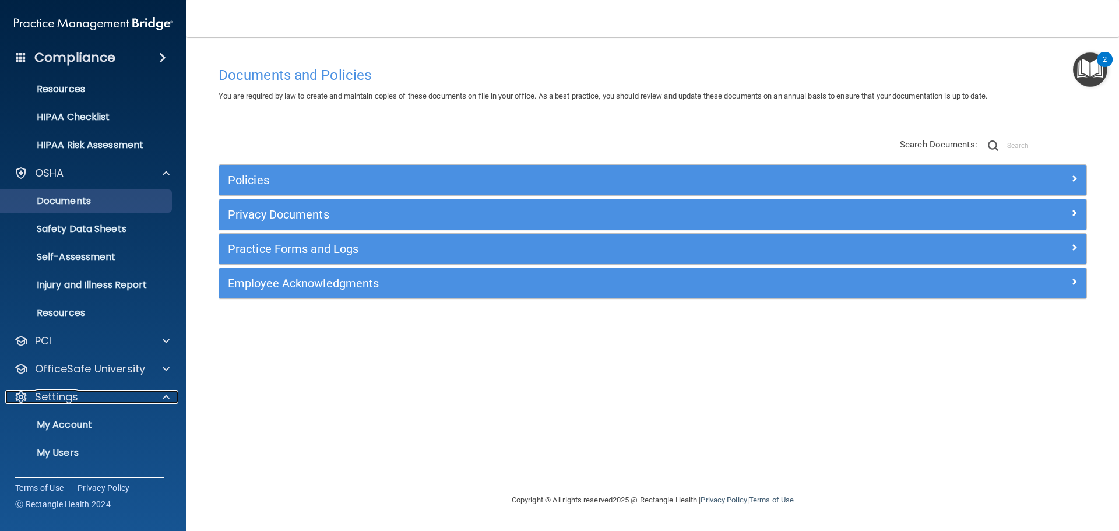
scroll to position [175, 0]
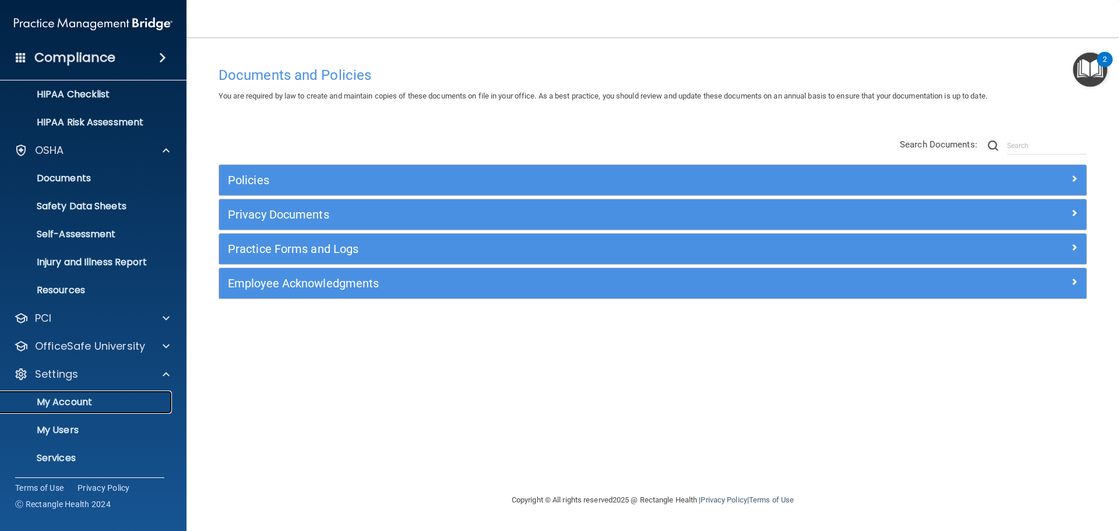
click at [79, 399] on p "My Account" at bounding box center [87, 402] width 159 height 12
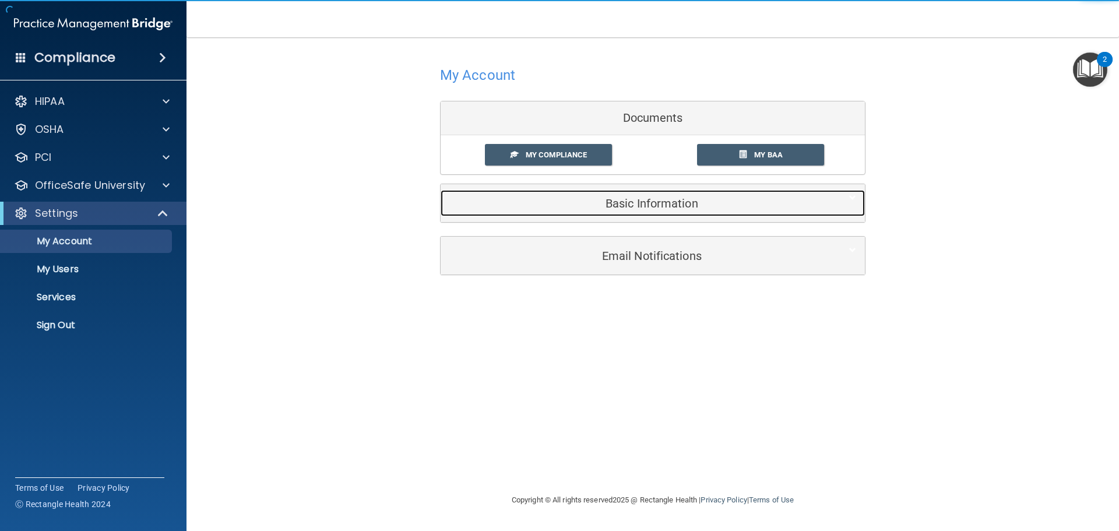
click at [599, 215] on div "Basic Information" at bounding box center [635, 203] width 389 height 26
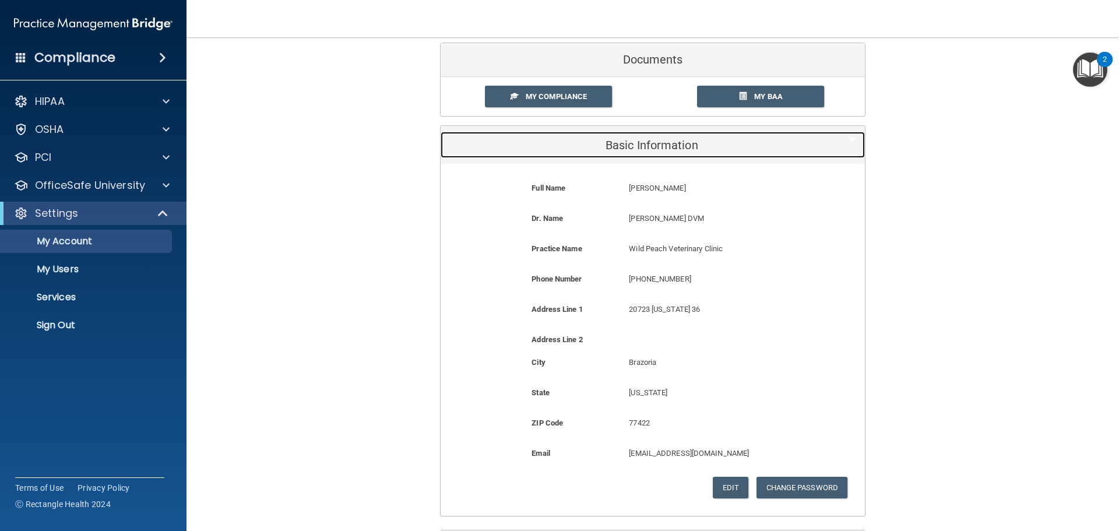
scroll to position [117, 0]
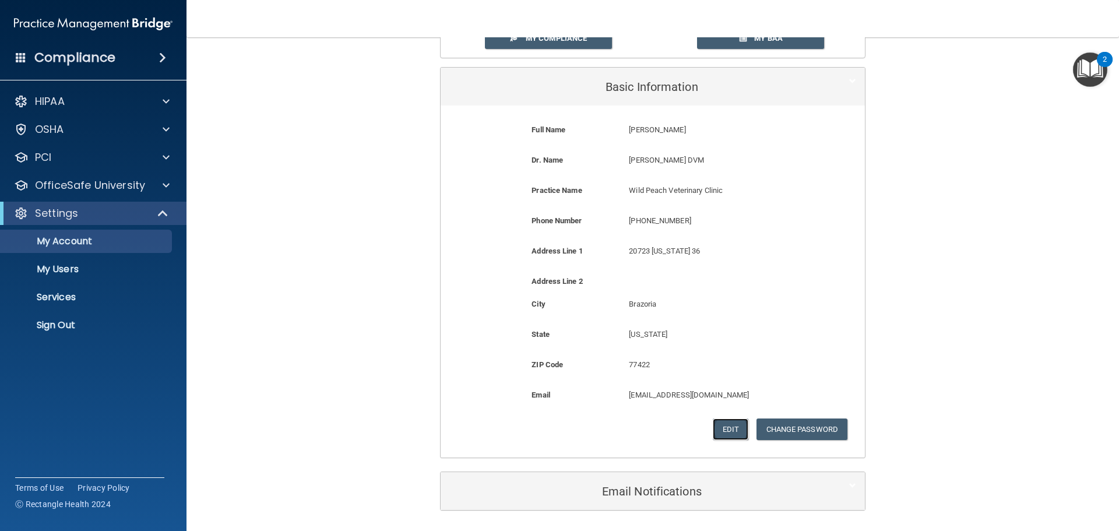
click at [725, 429] on button "Edit" at bounding box center [731, 430] width 36 height 22
select select "43"
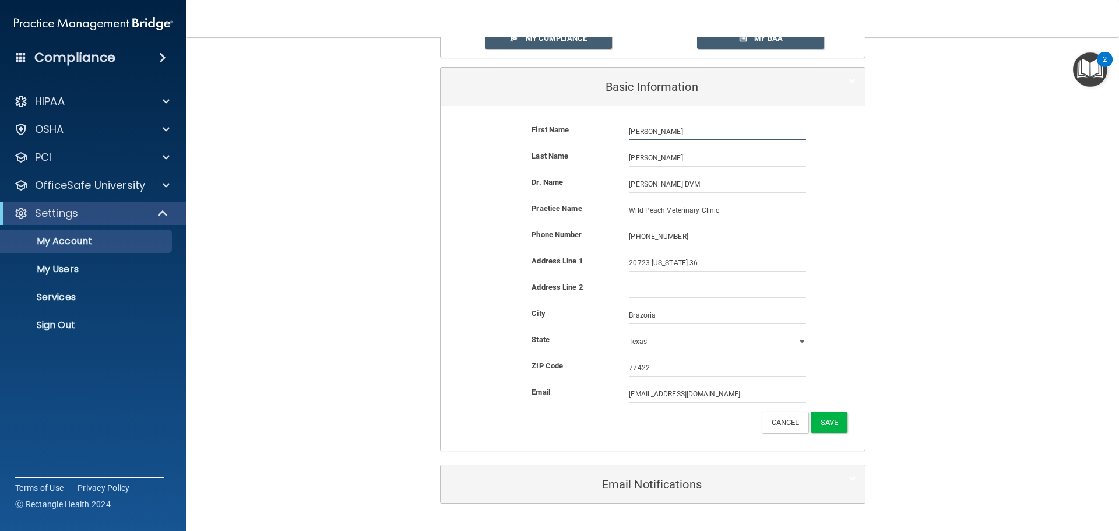
drag, startPoint x: 655, startPoint y: 135, endPoint x: 589, endPoint y: 135, distance: 65.9
click at [589, 135] on div "First Name Aimee McBride Aimee" at bounding box center [653, 131] width 407 height 17
type input "Kody"
type input "Goerdel"
type input "H"
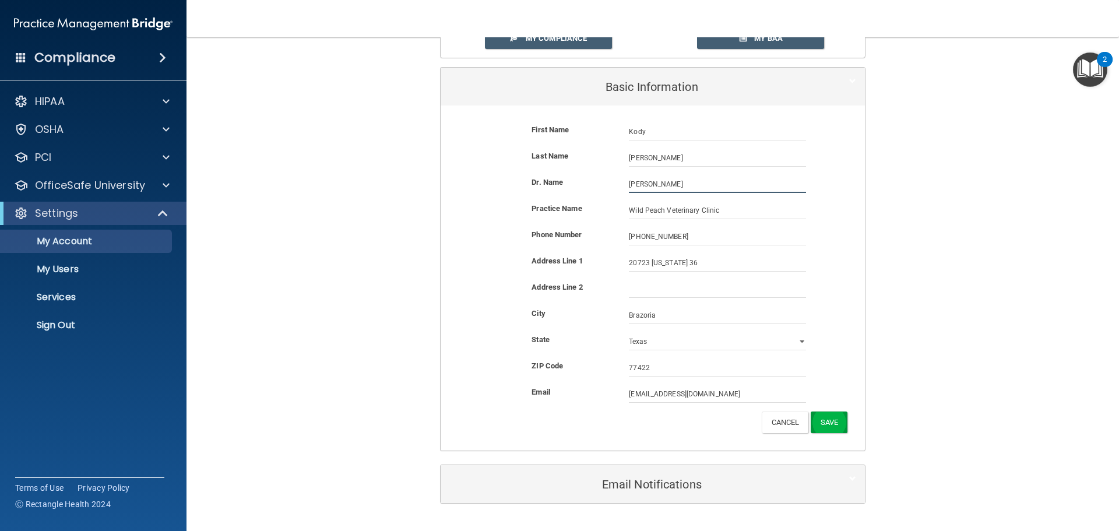
type input "Kody Goerdel"
click at [826, 426] on button "Save" at bounding box center [829, 423] width 37 height 22
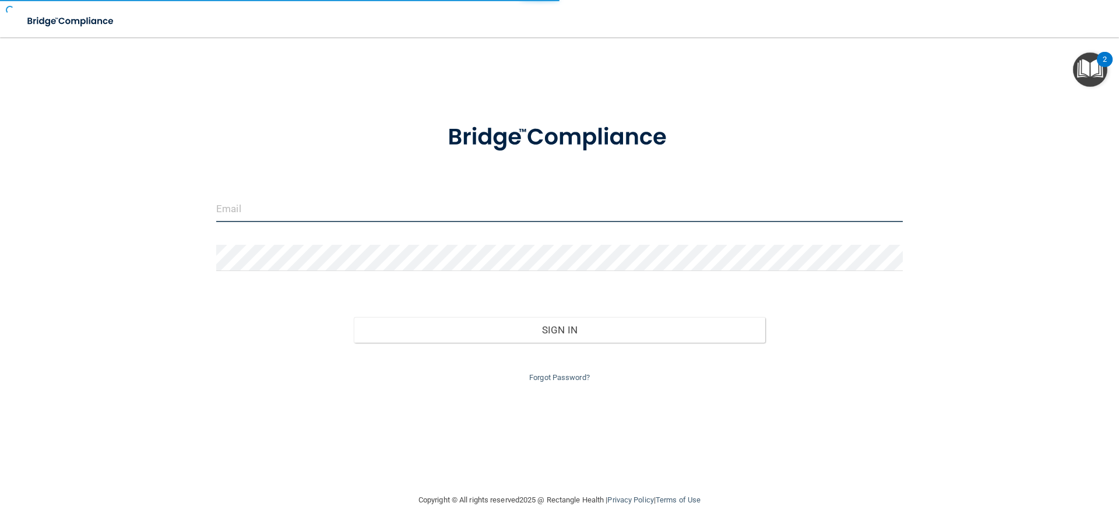
type input "[EMAIL_ADDRESS][DOMAIN_NAME]"
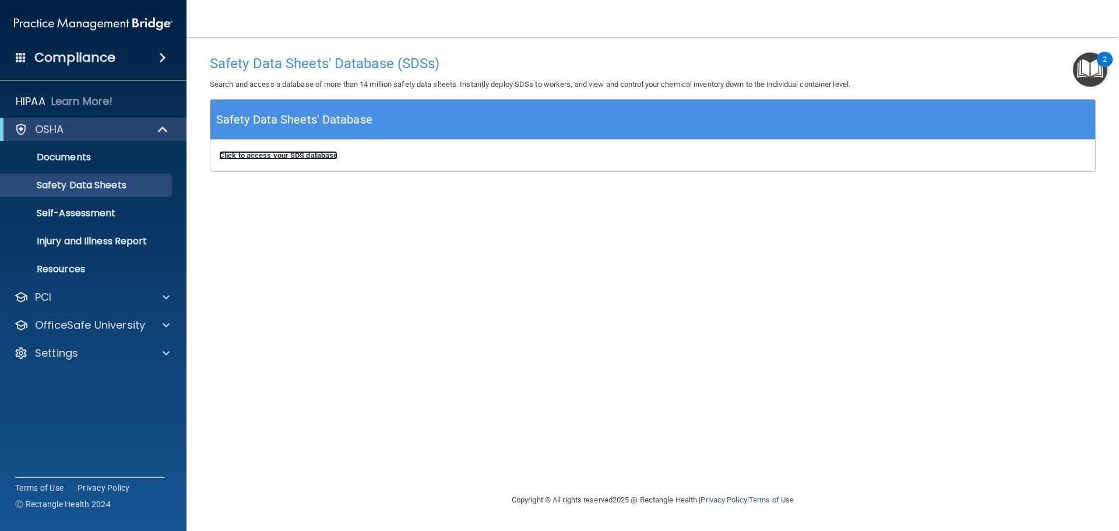
click at [297, 155] on b "Click to access your SDS database" at bounding box center [278, 155] width 118 height 9
click at [101, 213] on p "Self-Assessment" at bounding box center [87, 214] width 159 height 12
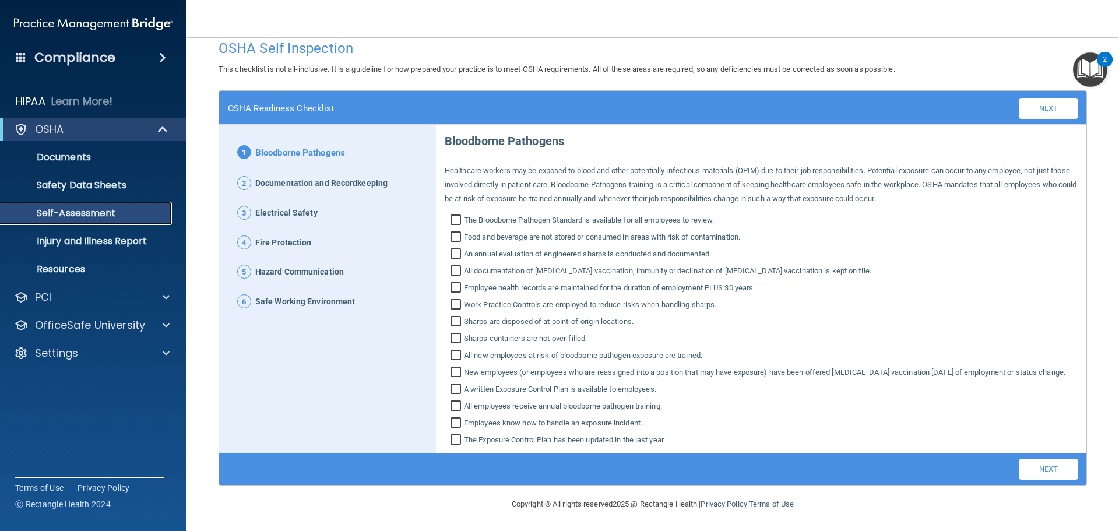
scroll to position [30, 0]
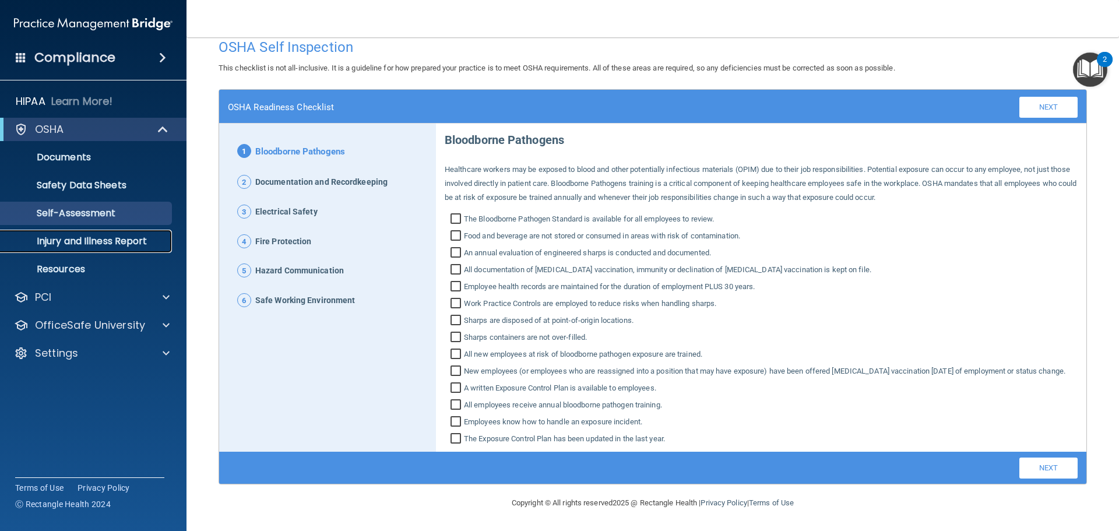
click at [99, 240] on p "Injury and Illness Report" at bounding box center [87, 242] width 159 height 12
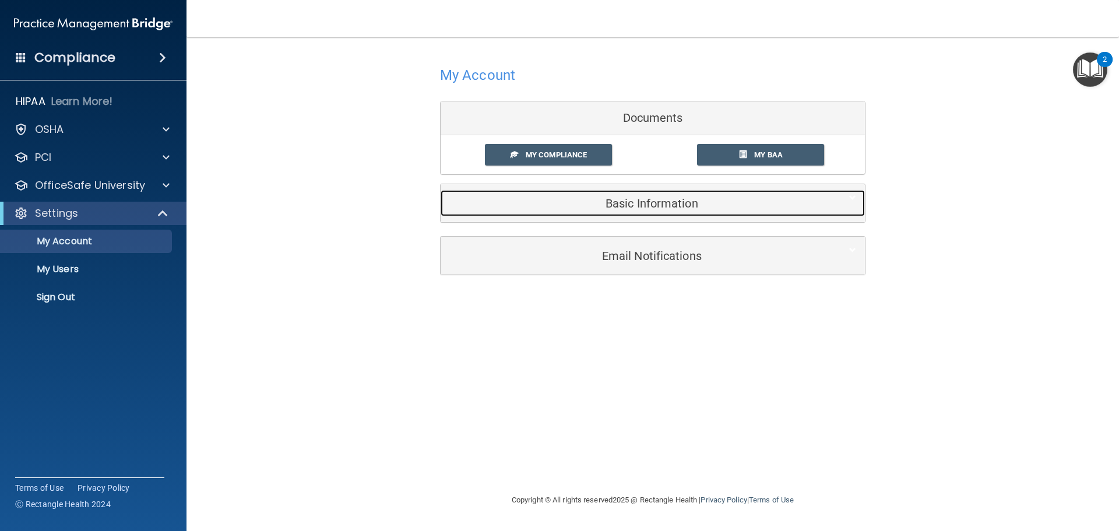
click at [605, 201] on h5 "Basic Information" at bounding box center [635, 203] width 371 height 13
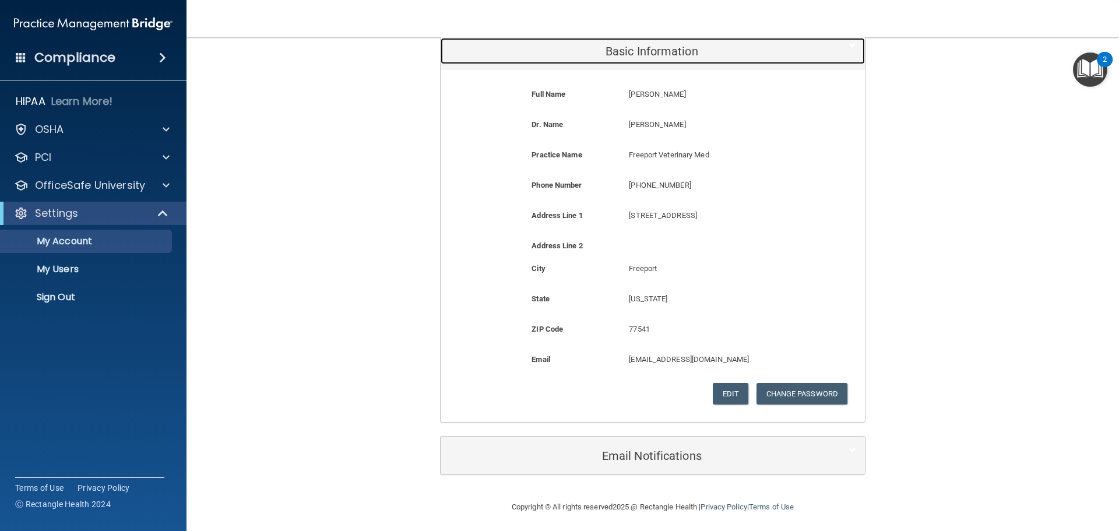
scroll to position [156, 0]
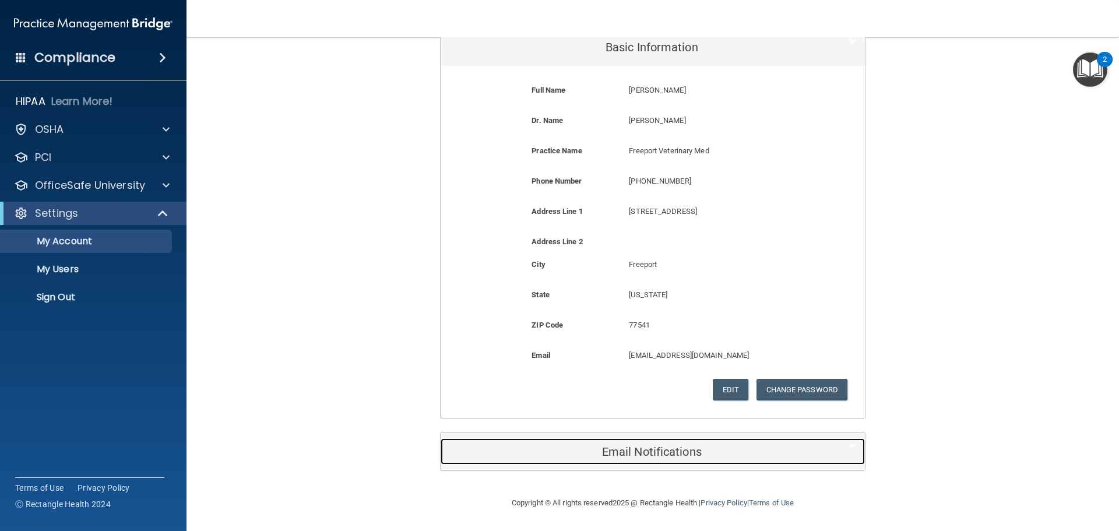
click at [679, 457] on h5 "Email Notifications" at bounding box center [635, 451] width 371 height 13
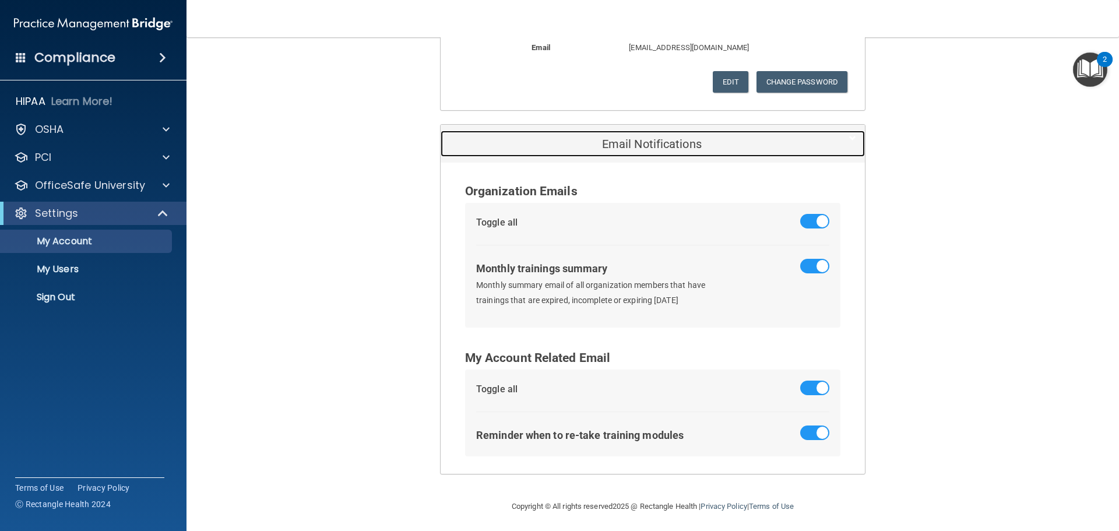
scroll to position [468, 0]
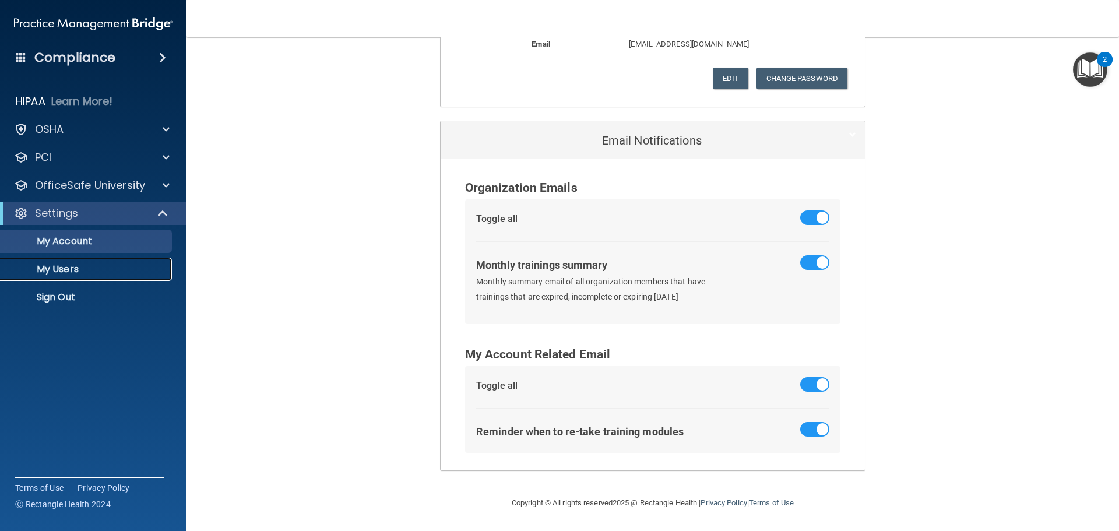
click at [46, 269] on p "My Users" at bounding box center [87, 270] width 159 height 12
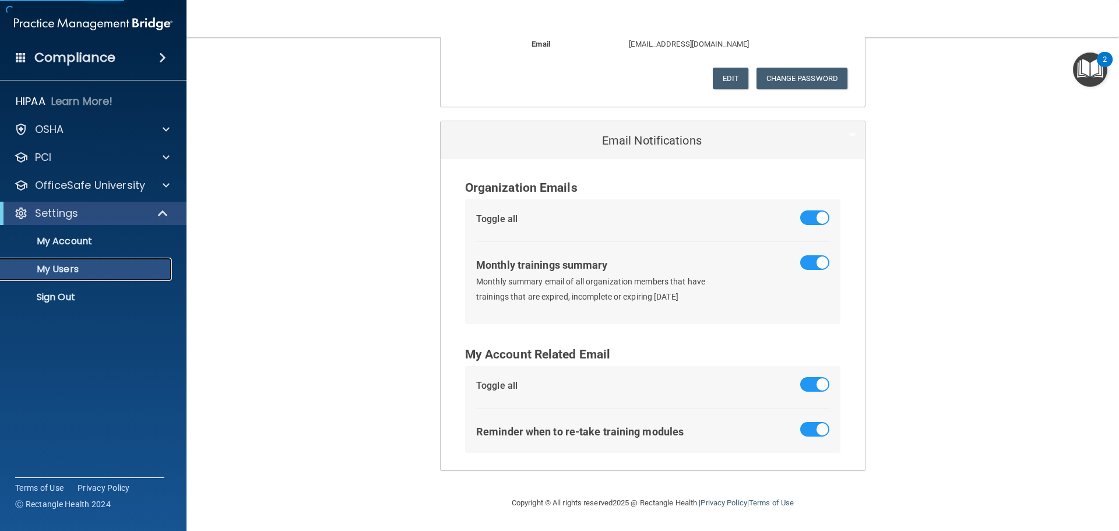
select select "20"
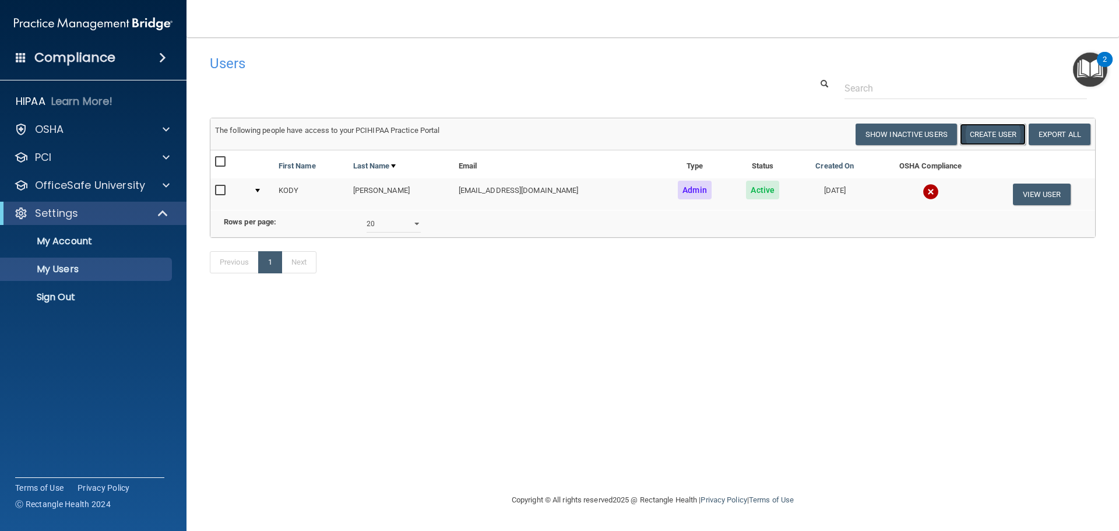
click at [1004, 134] on button "Create User" at bounding box center [993, 135] width 66 height 22
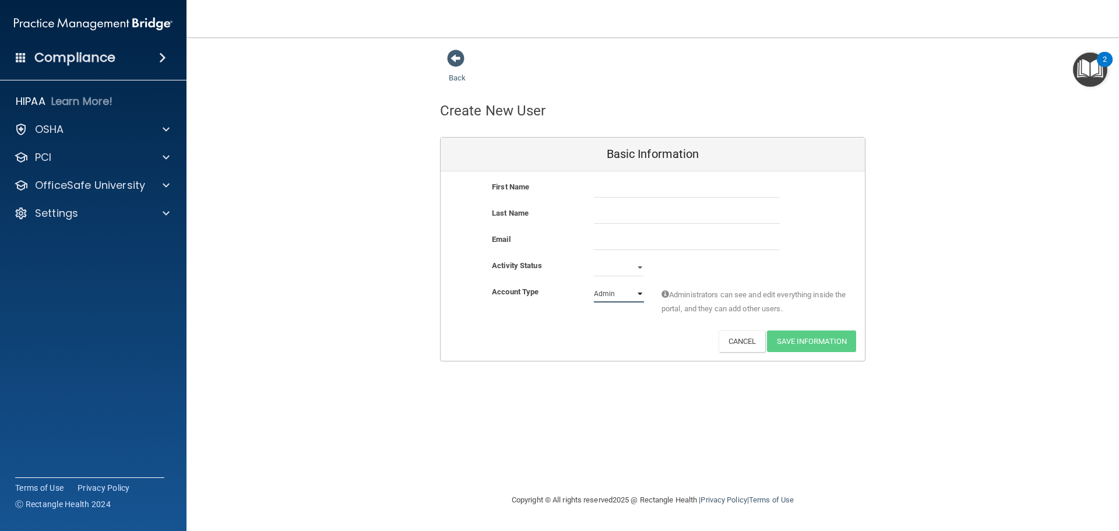
click at [644, 294] on select "Admin Member" at bounding box center [619, 293] width 50 height 17
click at [735, 343] on button "Cancel" at bounding box center [742, 342] width 47 height 22
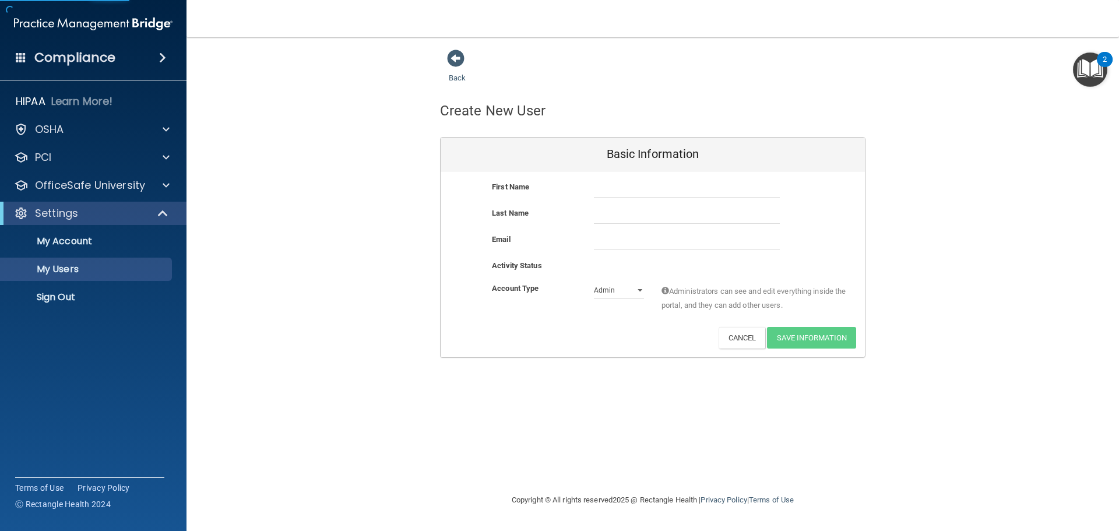
select select "20"
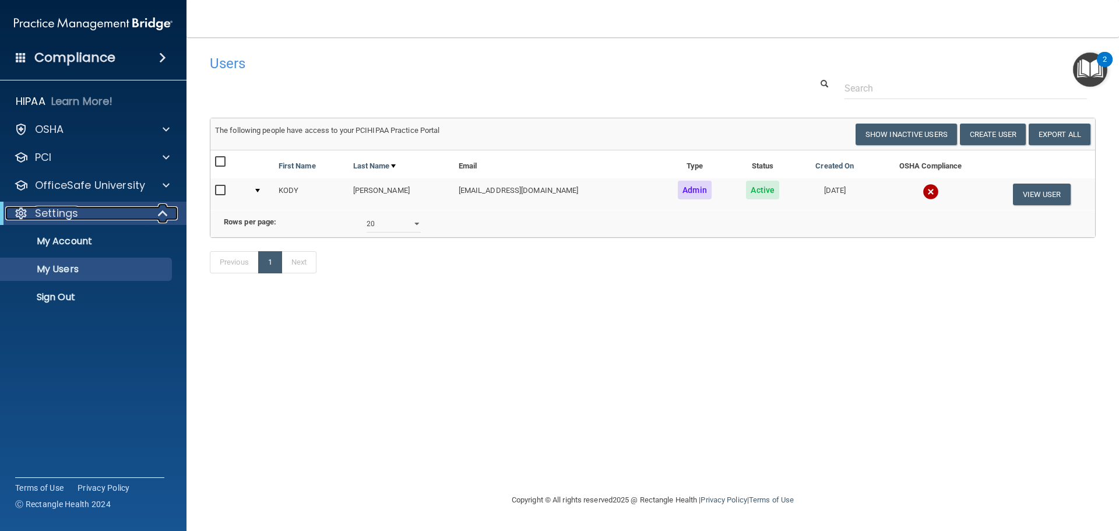
click at [162, 211] on span at bounding box center [164, 213] width 10 height 14
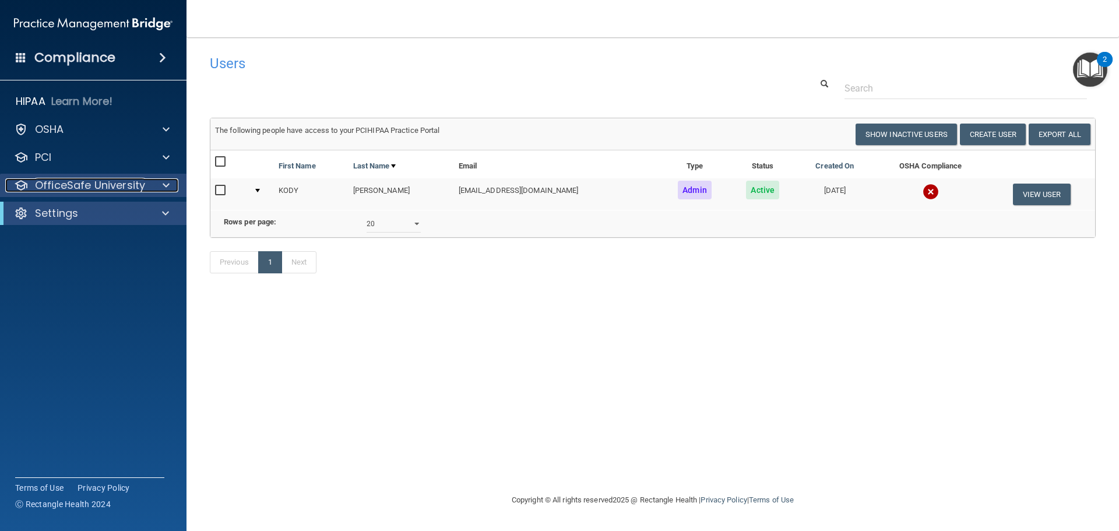
click at [163, 181] on span at bounding box center [166, 185] width 7 height 14
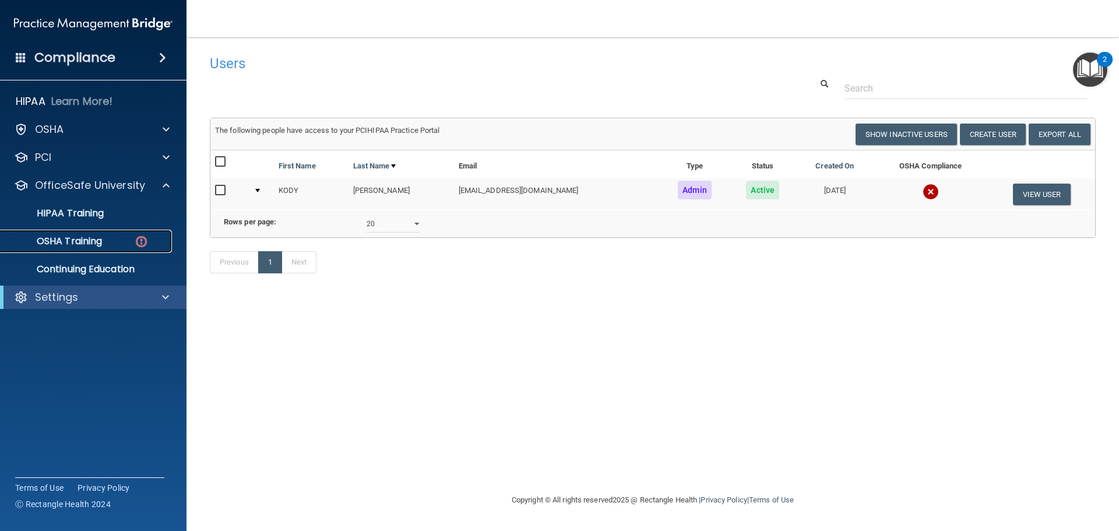
click at [96, 240] on p "OSHA Training" at bounding box center [55, 242] width 94 height 12
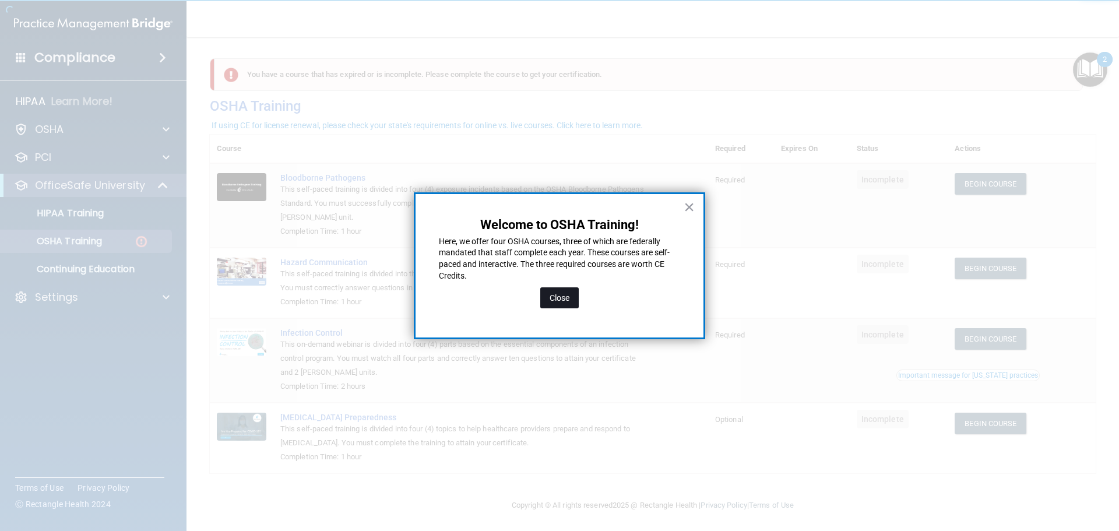
click at [561, 299] on button "Close" at bounding box center [559, 297] width 38 height 21
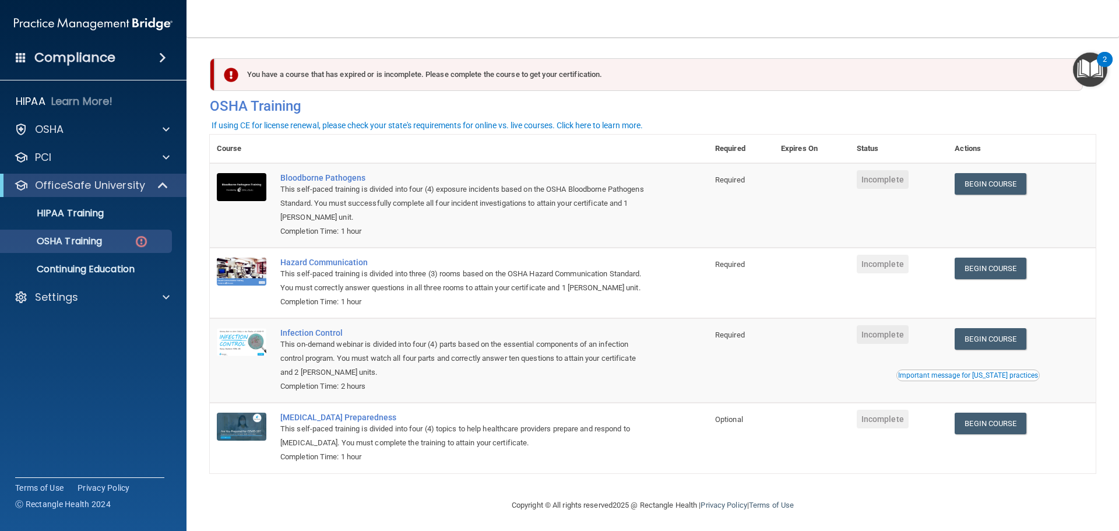
scroll to position [19, 0]
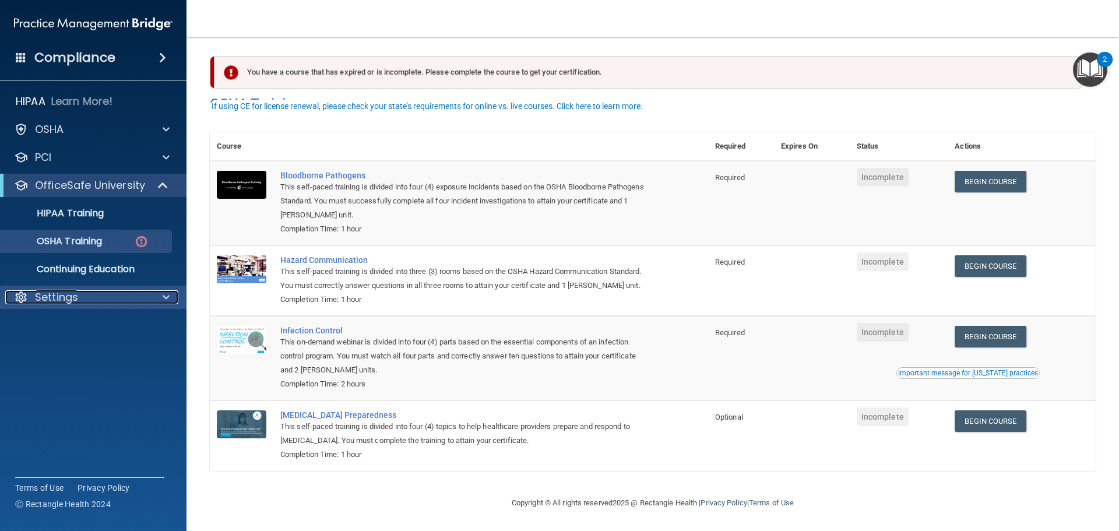
click at [75, 295] on p "Settings" at bounding box center [56, 297] width 43 height 14
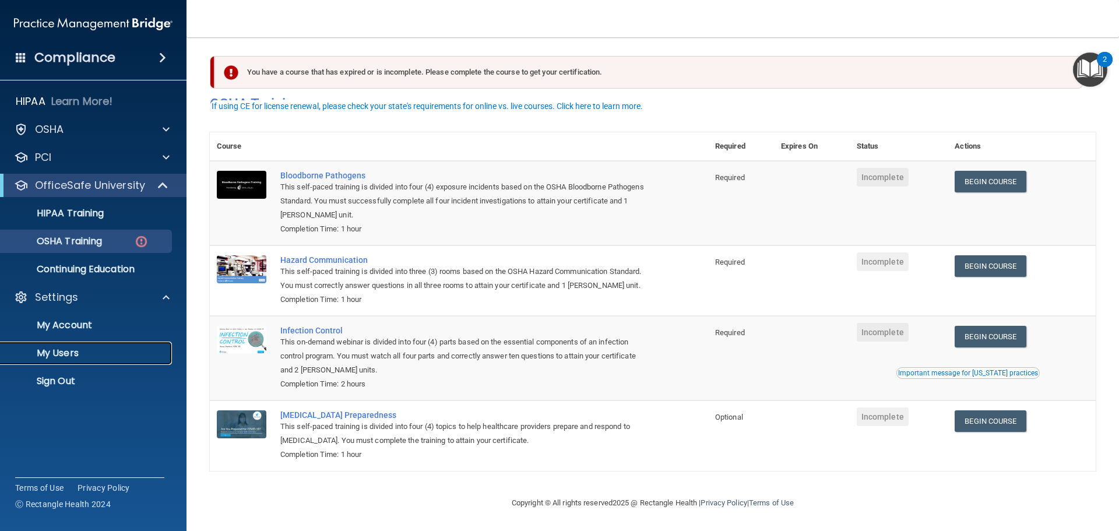
click at [72, 352] on p "My Users" at bounding box center [87, 354] width 159 height 12
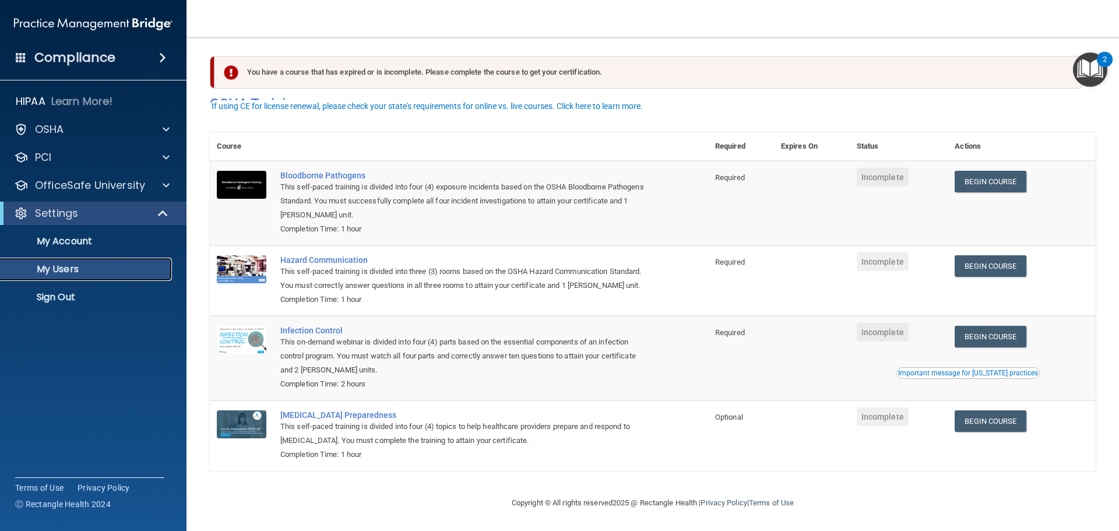
scroll to position [5, 0]
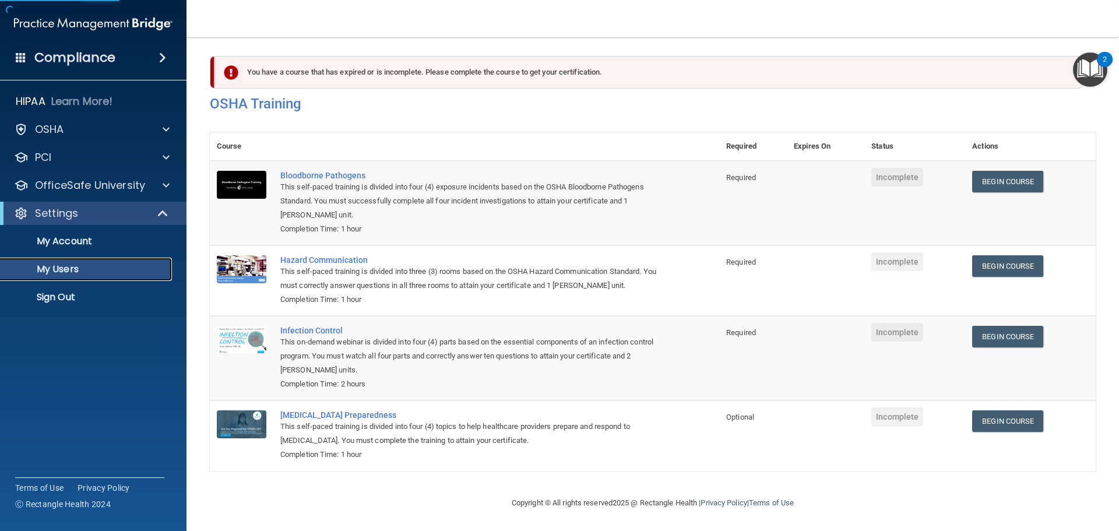
select select "20"
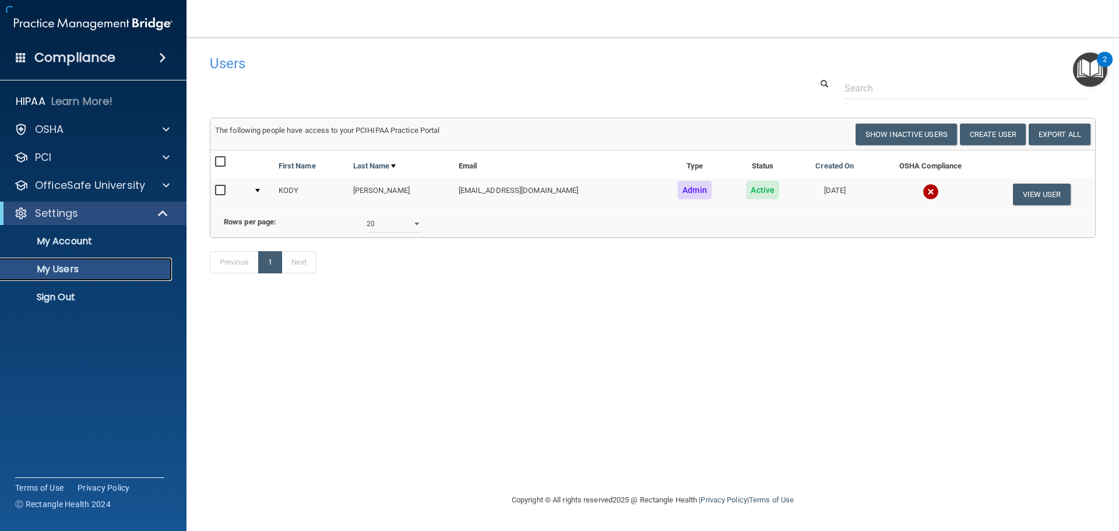
scroll to position [0, 0]
click at [1090, 68] on img "Open Resource Center, 2 new notifications" at bounding box center [1090, 69] width 34 height 34
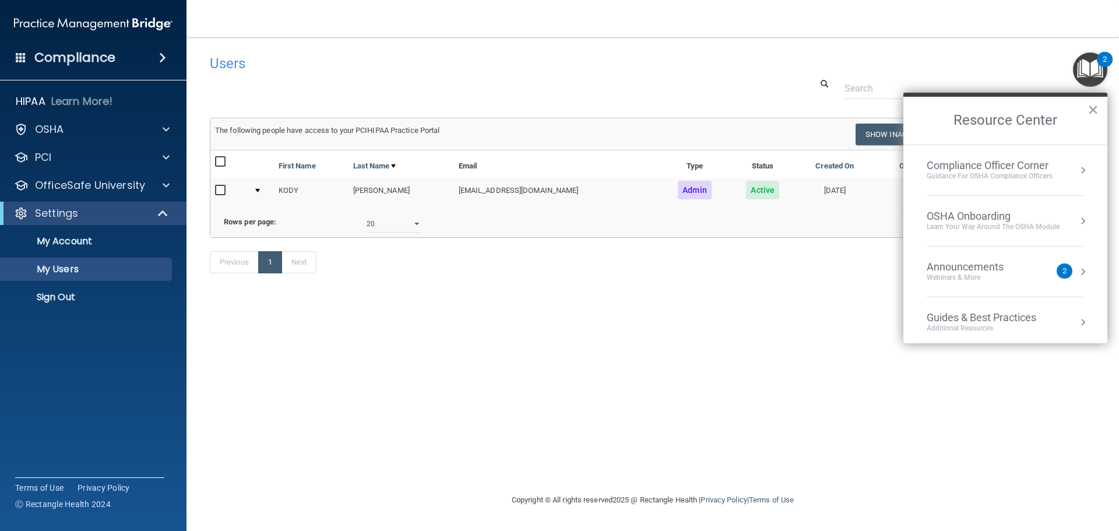
click at [1093, 107] on button "×" at bounding box center [1093, 109] width 11 height 19
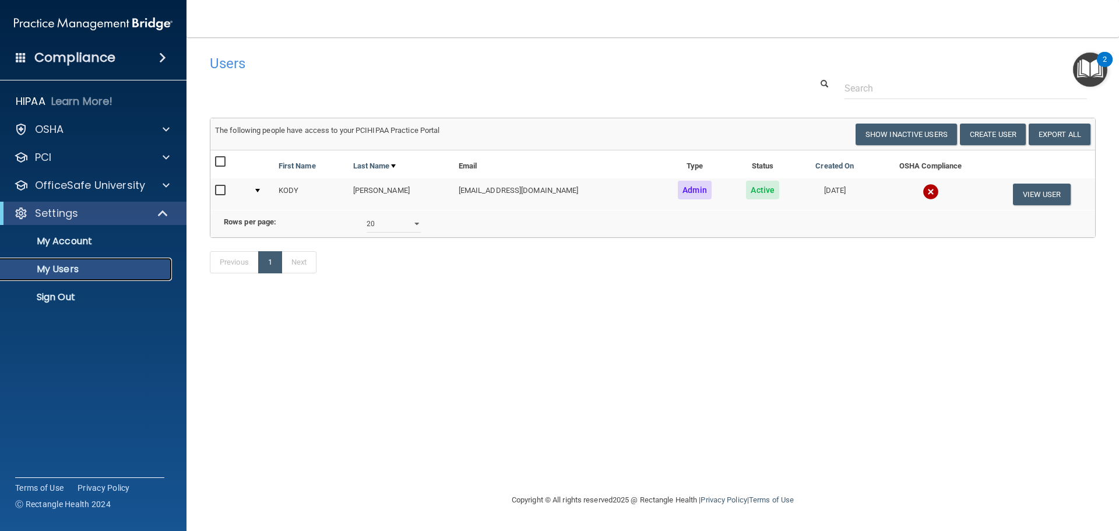
click at [62, 269] on p "My Users" at bounding box center [87, 270] width 159 height 12
click at [1090, 75] on img "Open Resource Center, 2 new notifications" at bounding box center [1090, 69] width 34 height 34
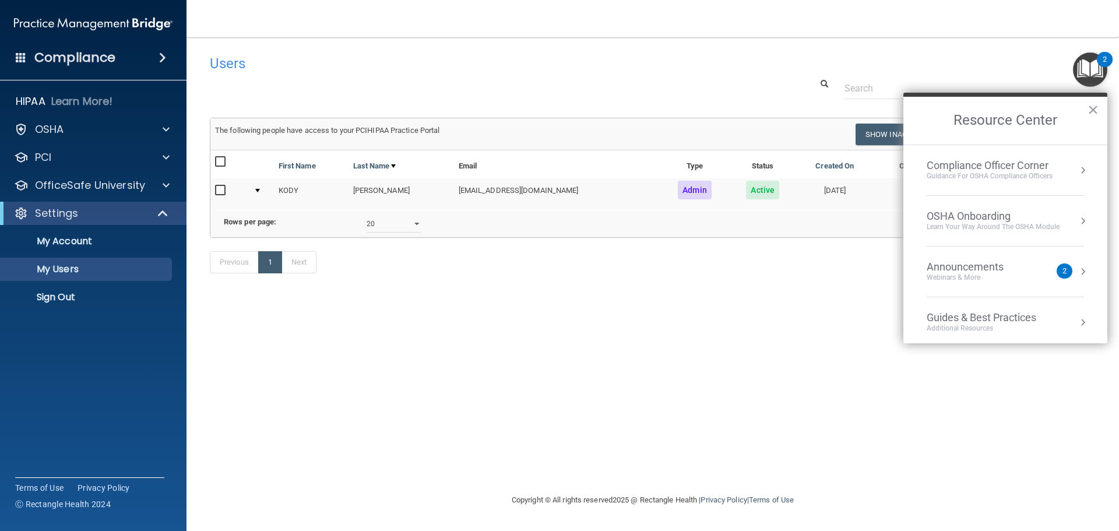
click at [1081, 68] on img "Open Resource Center, 2 new notifications" at bounding box center [1090, 69] width 34 height 34
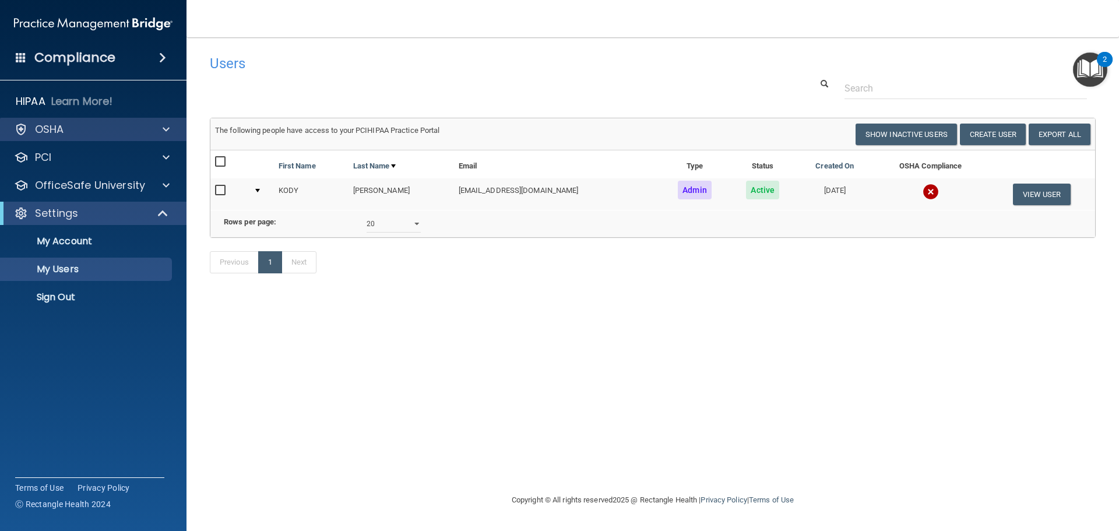
click at [69, 121] on div "OSHA" at bounding box center [93, 129] width 187 height 23
click at [69, 131] on div "OSHA" at bounding box center [77, 129] width 145 height 14
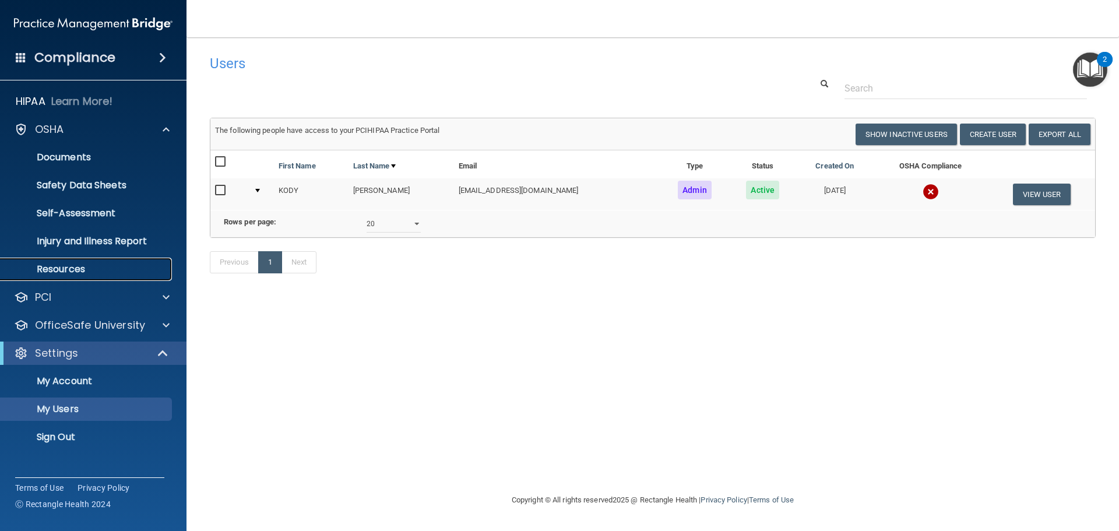
click at [80, 272] on p "Resources" at bounding box center [87, 270] width 159 height 12
